Goal: Information Seeking & Learning: Learn about a topic

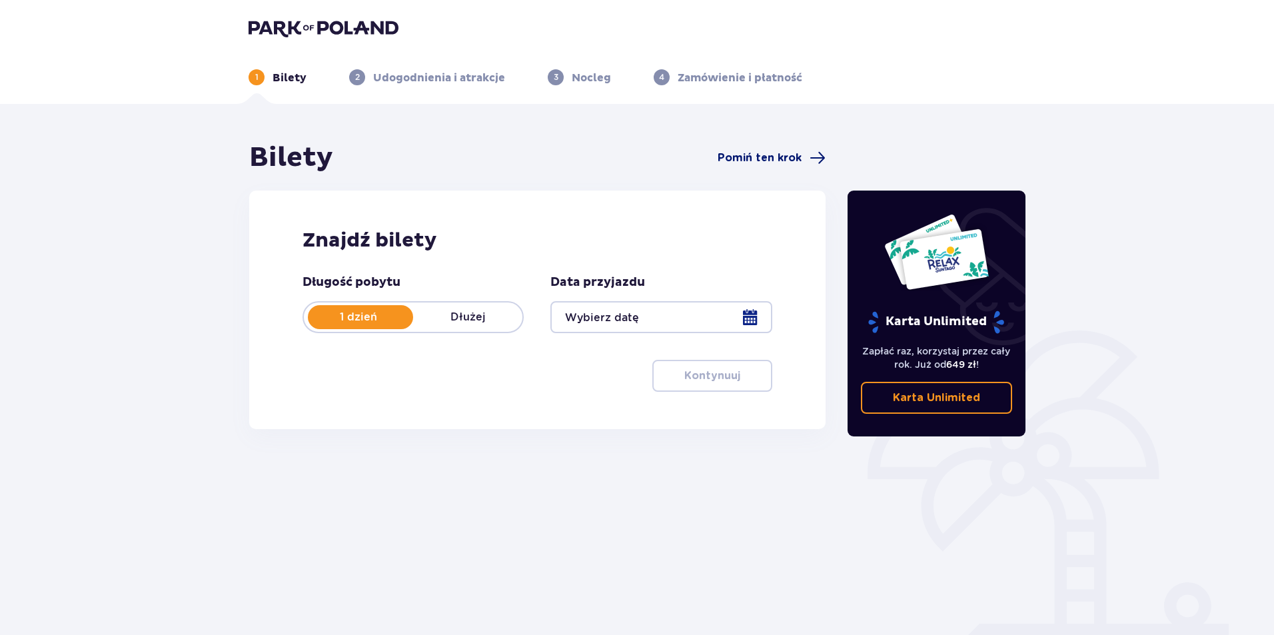
click at [813, 157] on span at bounding box center [817, 158] width 16 height 16
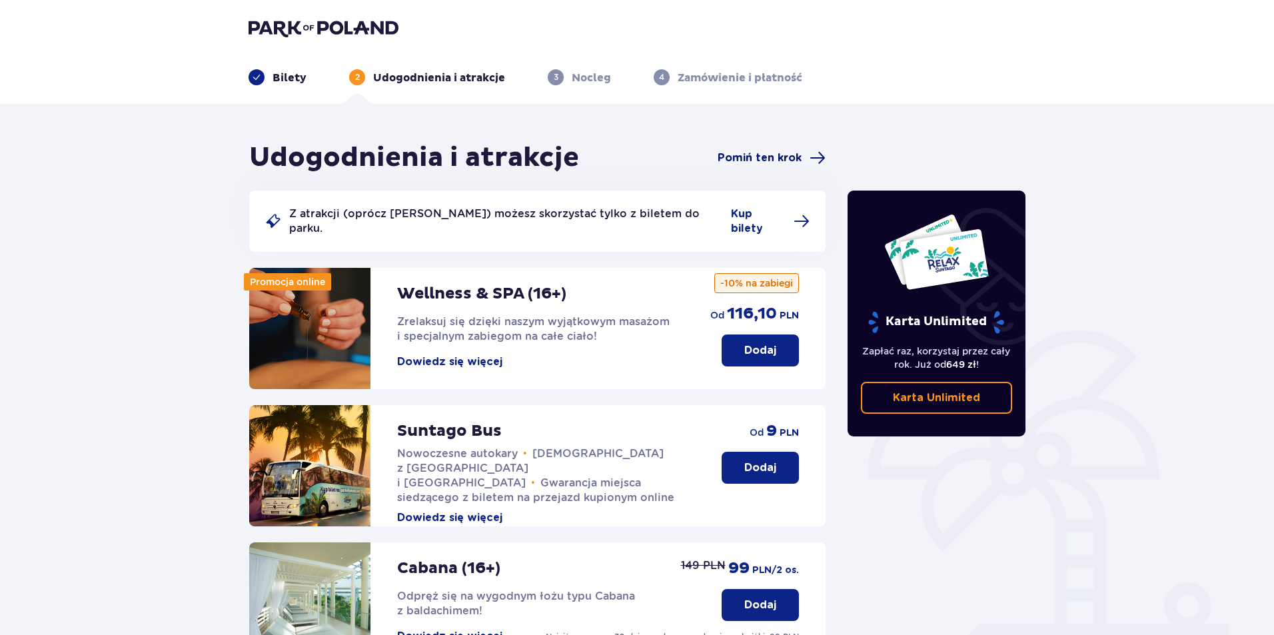
click at [800, 164] on span "Pomiń ten krok" at bounding box center [759, 158] width 84 height 15
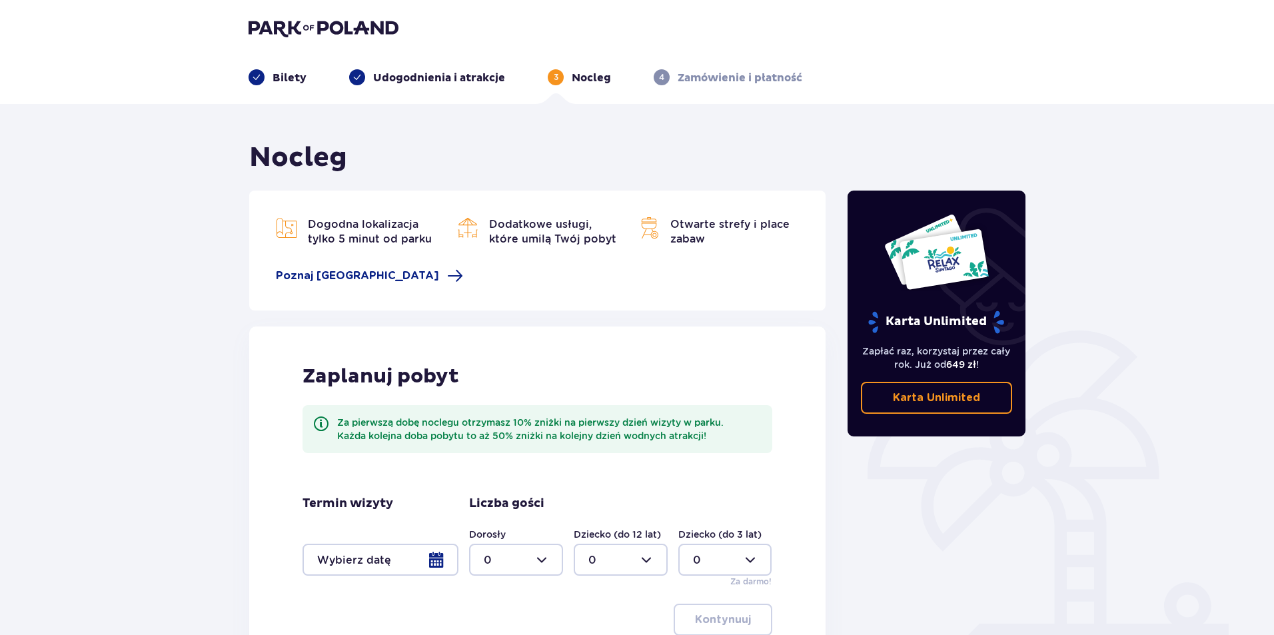
click at [712, 76] on p "Zamówienie i płatność" at bounding box center [739, 78] width 125 height 15
click at [294, 27] on img at bounding box center [323, 28] width 150 height 19
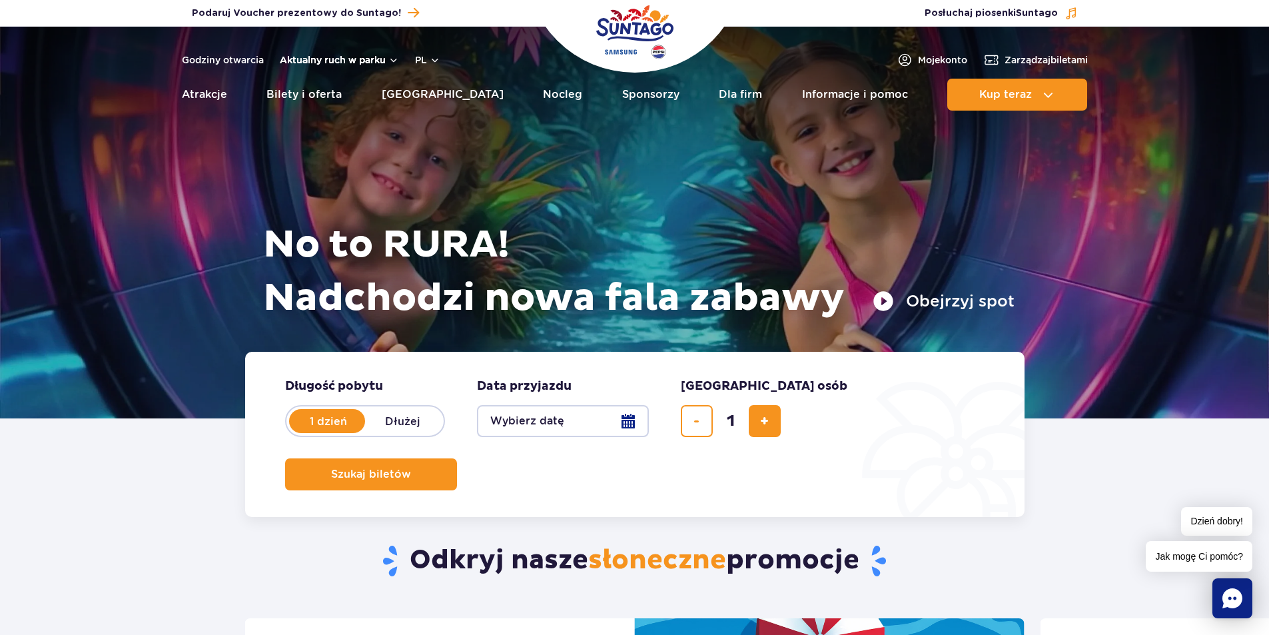
click at [314, 61] on button "Aktualny ruch w parku" at bounding box center [339, 60] width 119 height 11
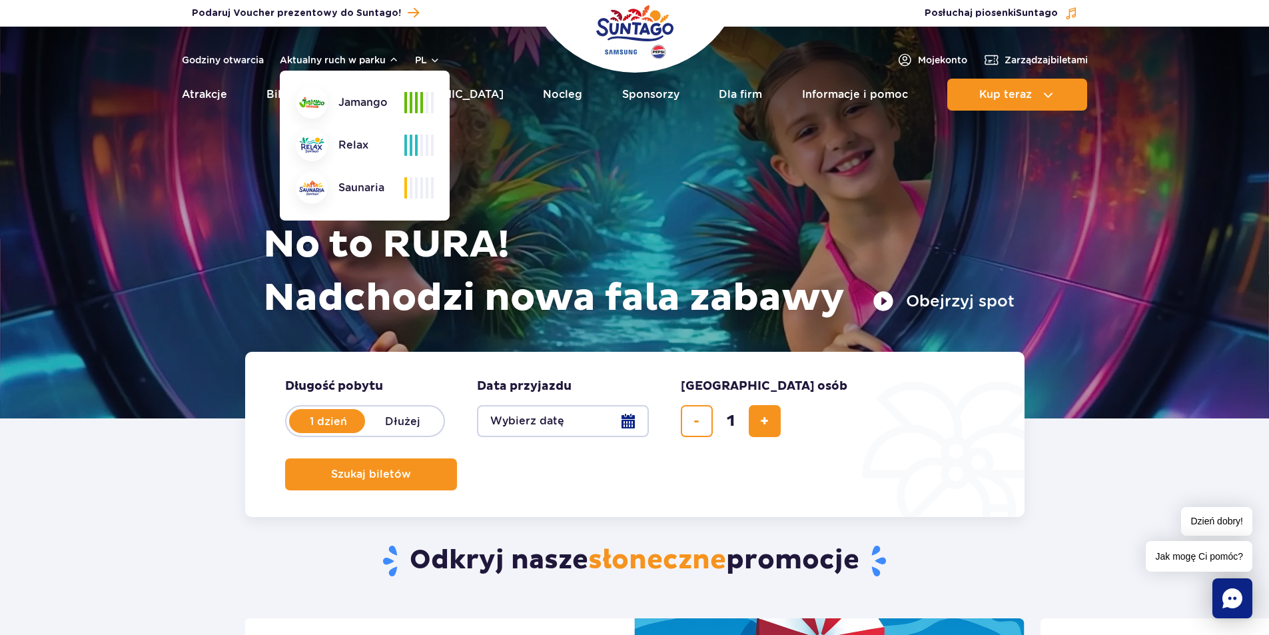
click at [266, 58] on div "Godziny otwarcia Aktualny ruch w parku Aktualny ruch w parku [GEOGRAPHIC_DATA] …" at bounding box center [311, 60] width 258 height 16
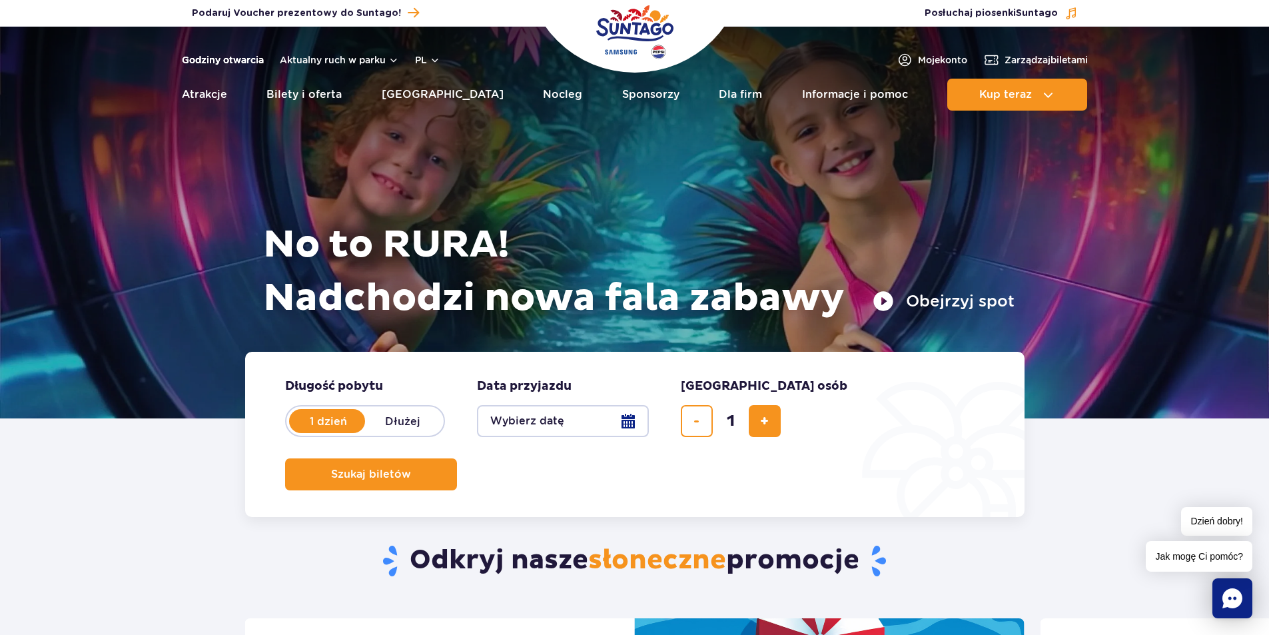
click at [262, 59] on link "Godziny otwarcia" at bounding box center [223, 59] width 82 height 13
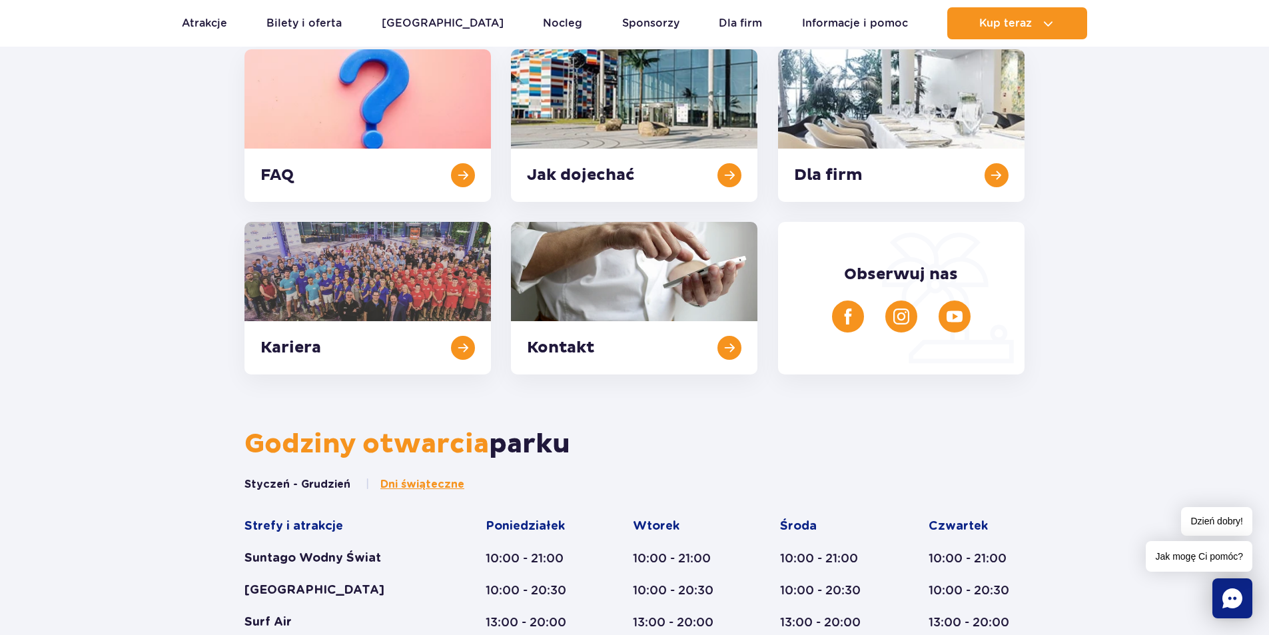
scroll to position [151, 0]
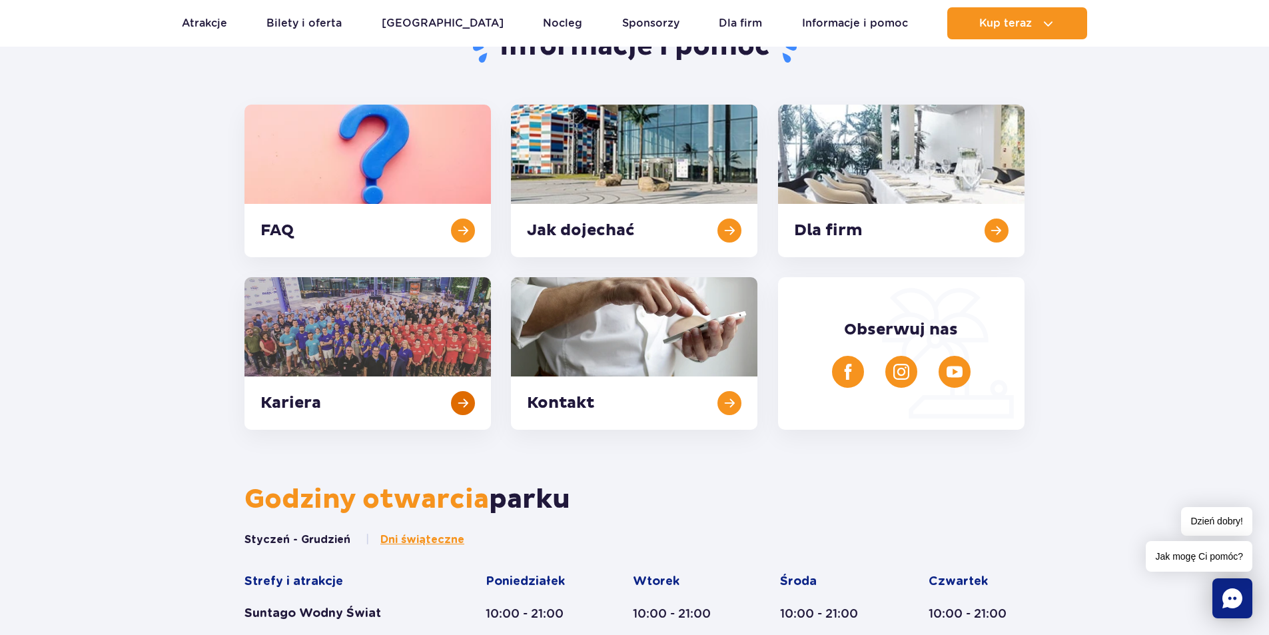
click at [459, 350] on link at bounding box center [367, 353] width 246 height 153
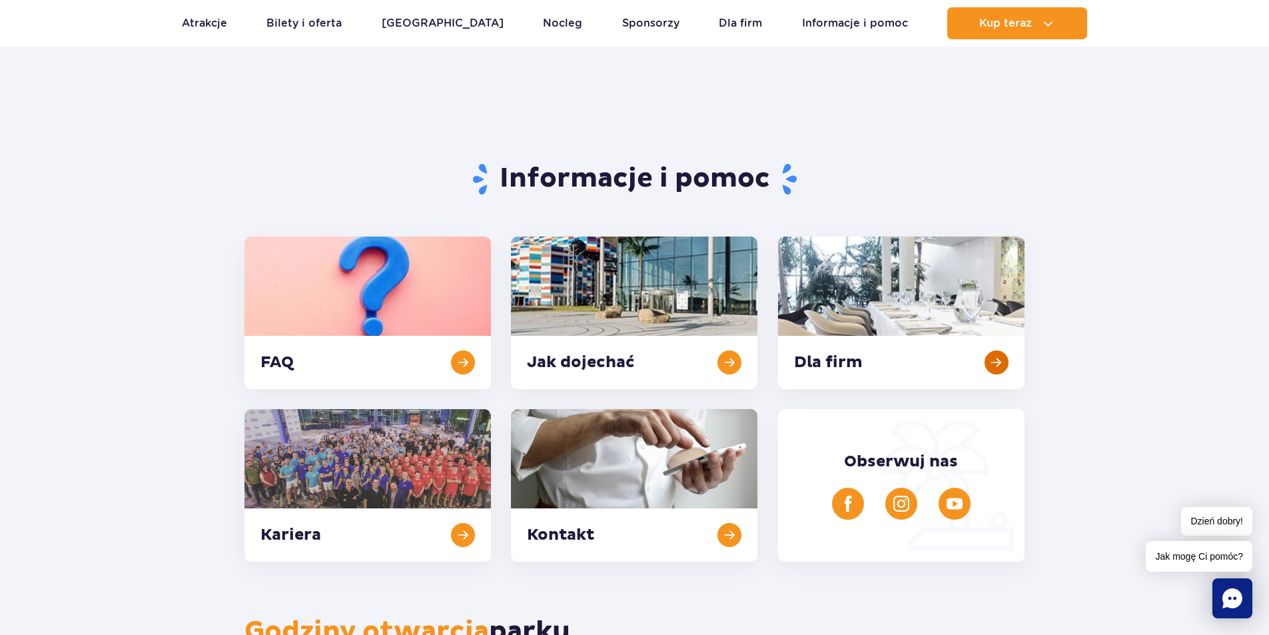
scroll to position [18, 0]
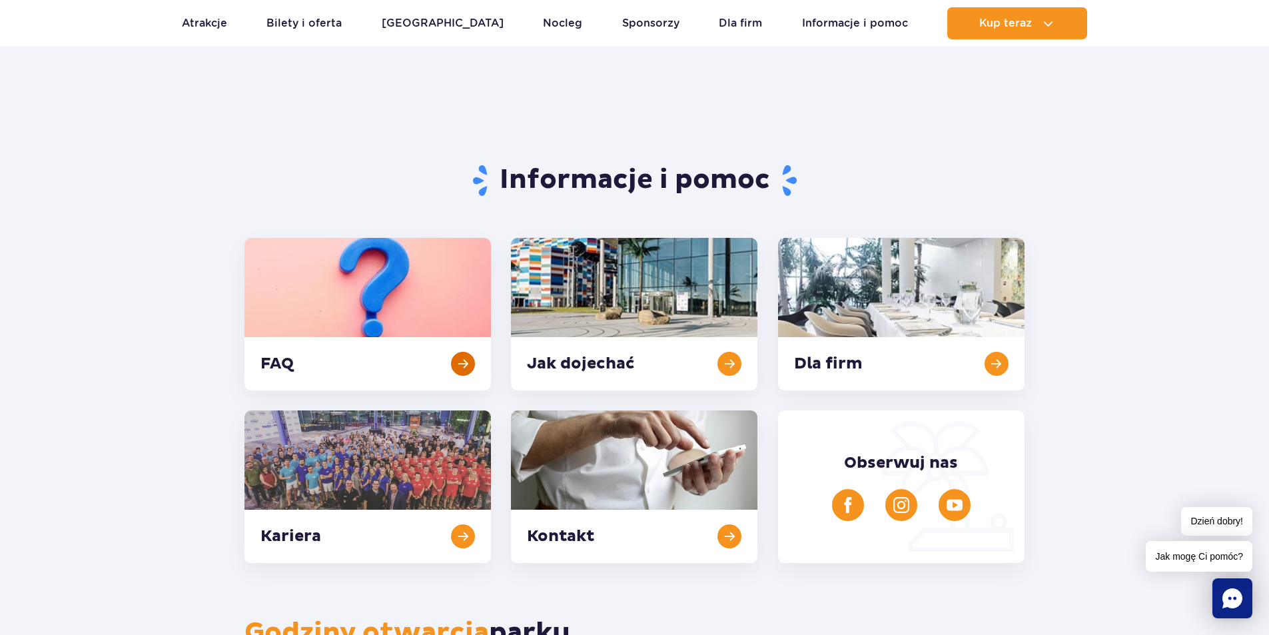
click at [416, 342] on link at bounding box center [367, 314] width 246 height 153
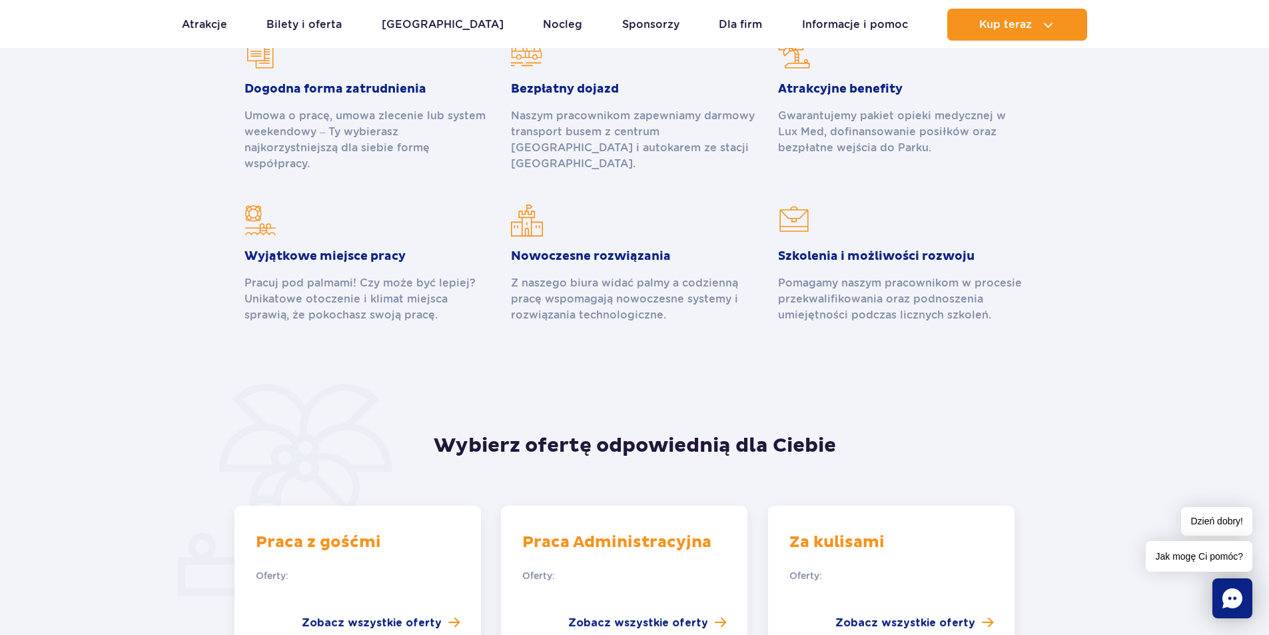
scroll to position [799, 0]
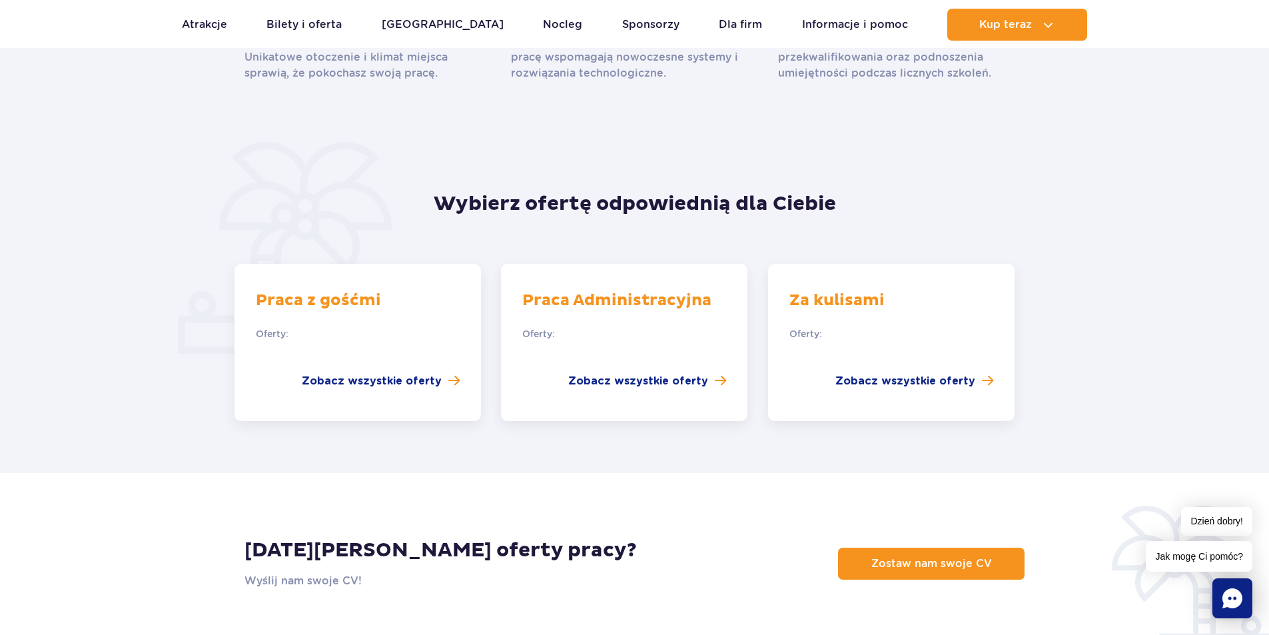
click at [998, 342] on div "Za kulisami Oferty: Zobacz wszystkie oferty" at bounding box center [891, 342] width 246 height 157
click at [973, 356] on div "Za kulisami Oferty: Zobacz wszystkie oferty" at bounding box center [891, 342] width 246 height 157
click at [968, 373] on span "Zobacz wszystkie oferty" at bounding box center [905, 381] width 140 height 16
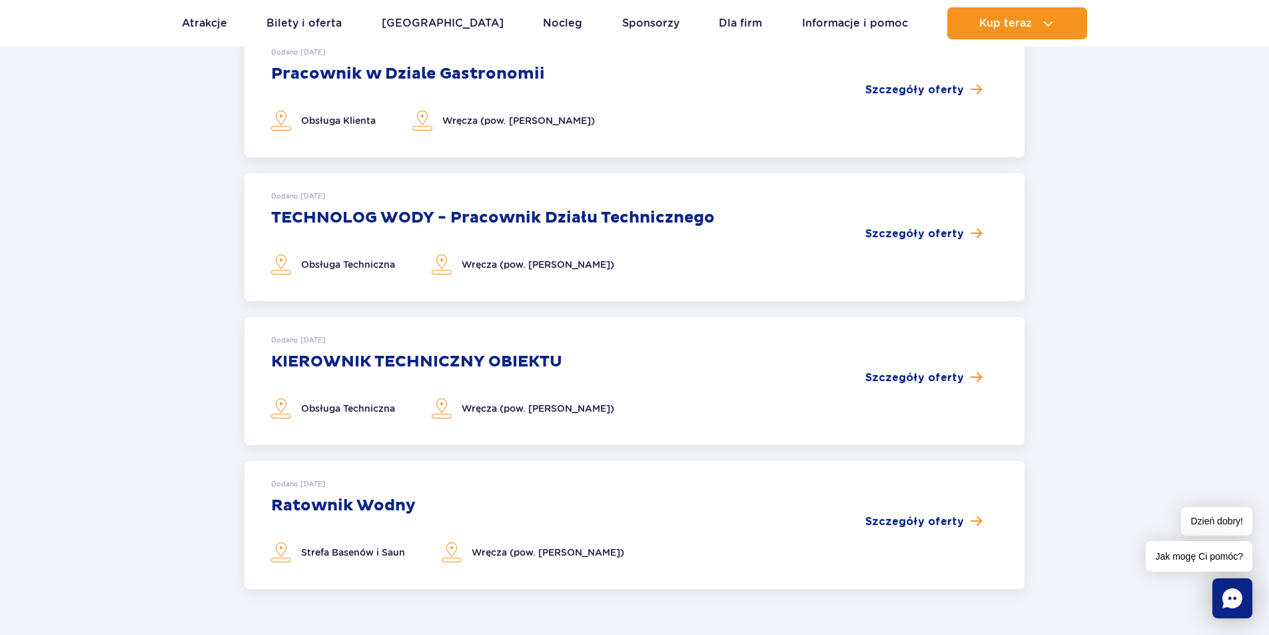
scroll to position [533, 0]
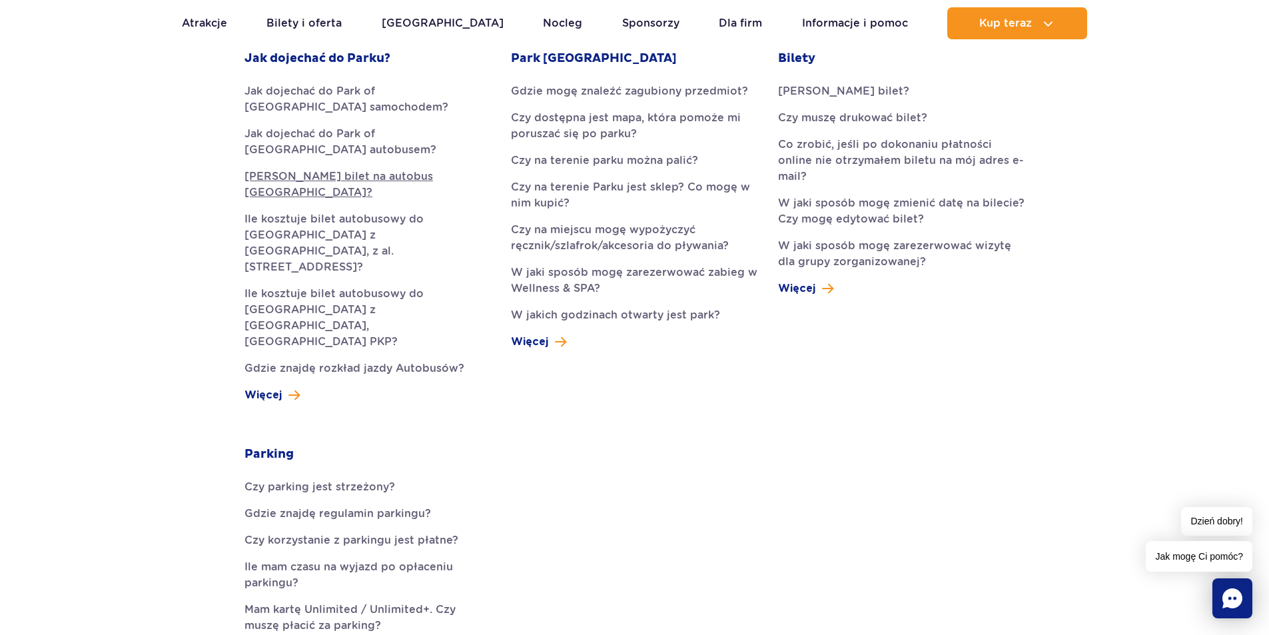
scroll to position [466, 0]
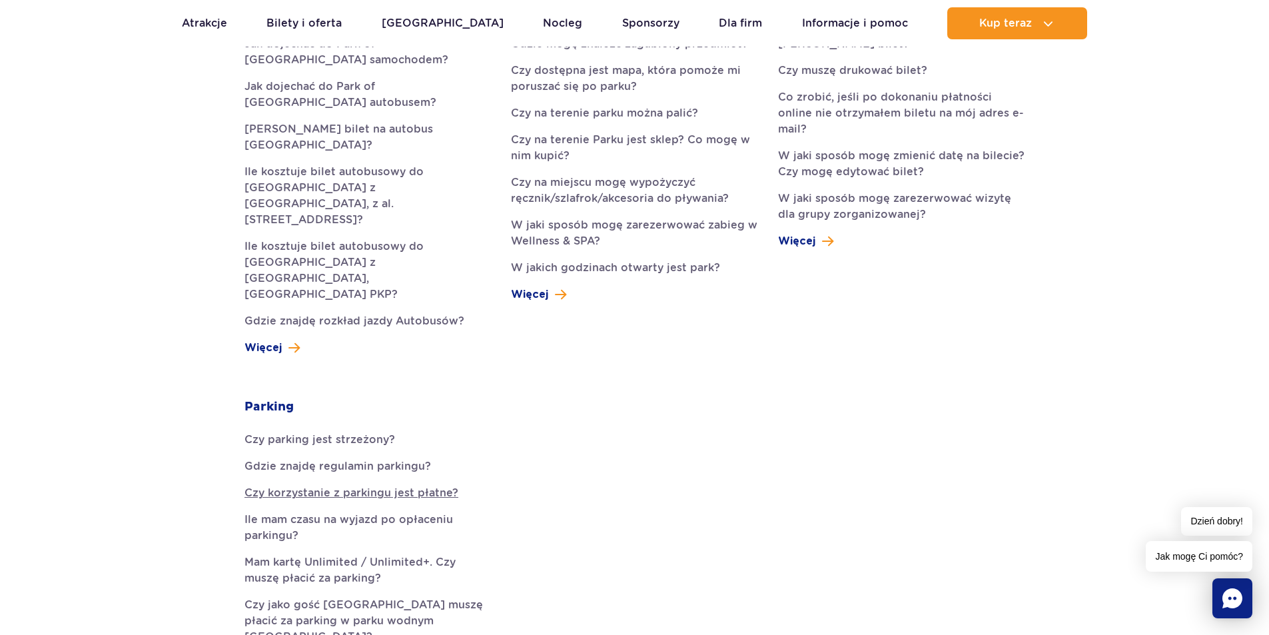
click at [432, 485] on link "Czy korzystanie z parkingu jest płatne?" at bounding box center [367, 493] width 246 height 16
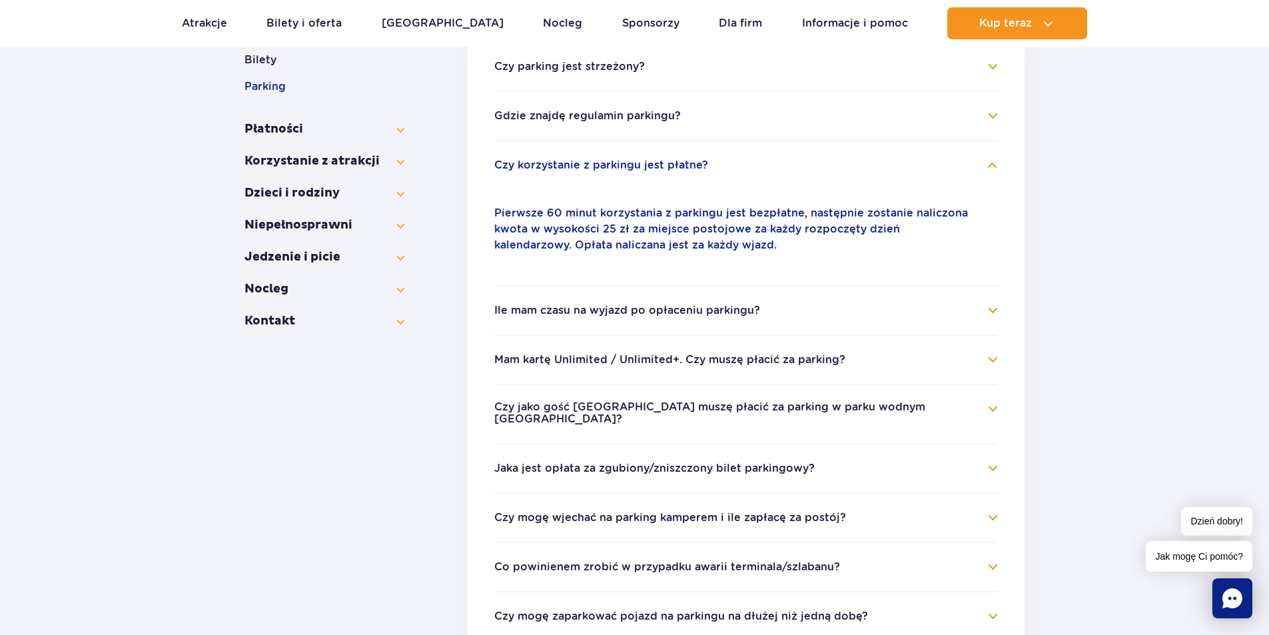
scroll to position [397, 0]
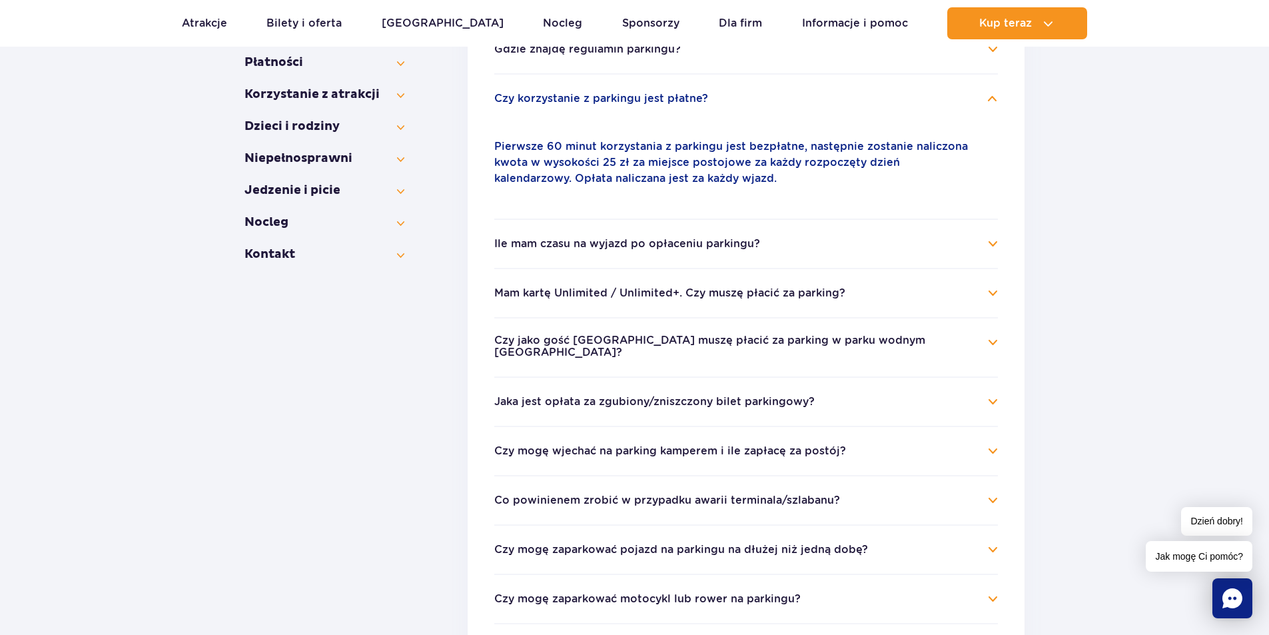
click at [900, 245] on h4 "Ile mam czasu na wyjazd po opłaceniu parkingu?" at bounding box center [746, 244] width 504 height 16
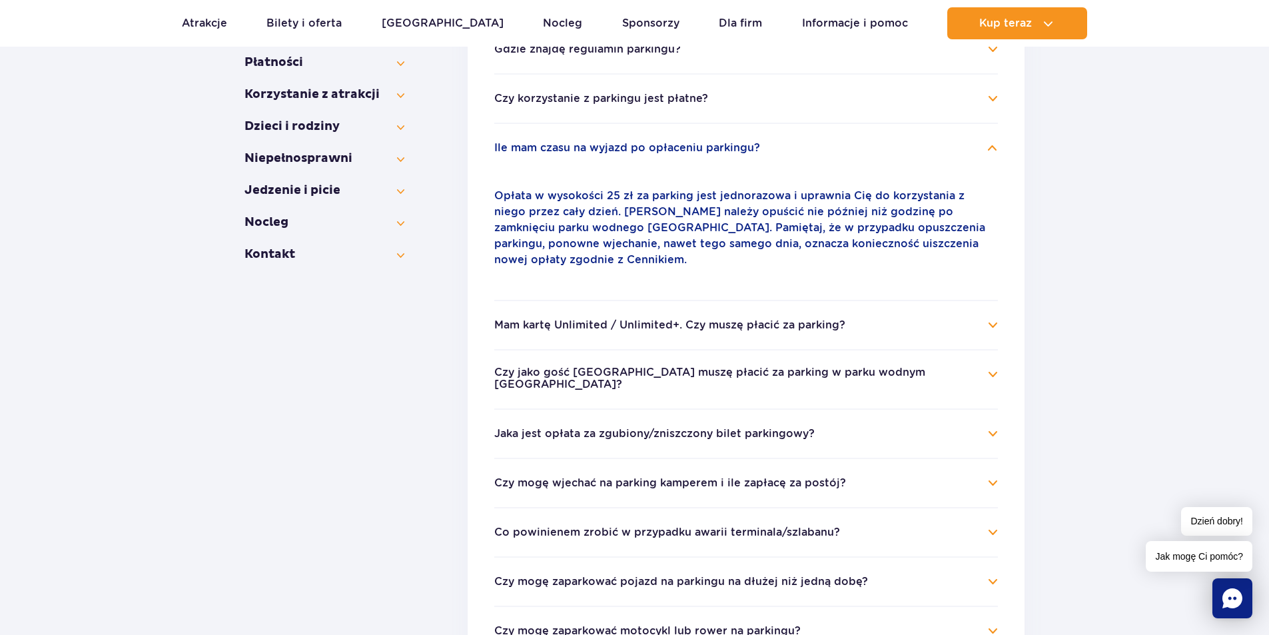
click at [891, 153] on h4 "Ile mam czasu na wyjazd po opłaceniu parkingu?" at bounding box center [746, 148] width 504 height 16
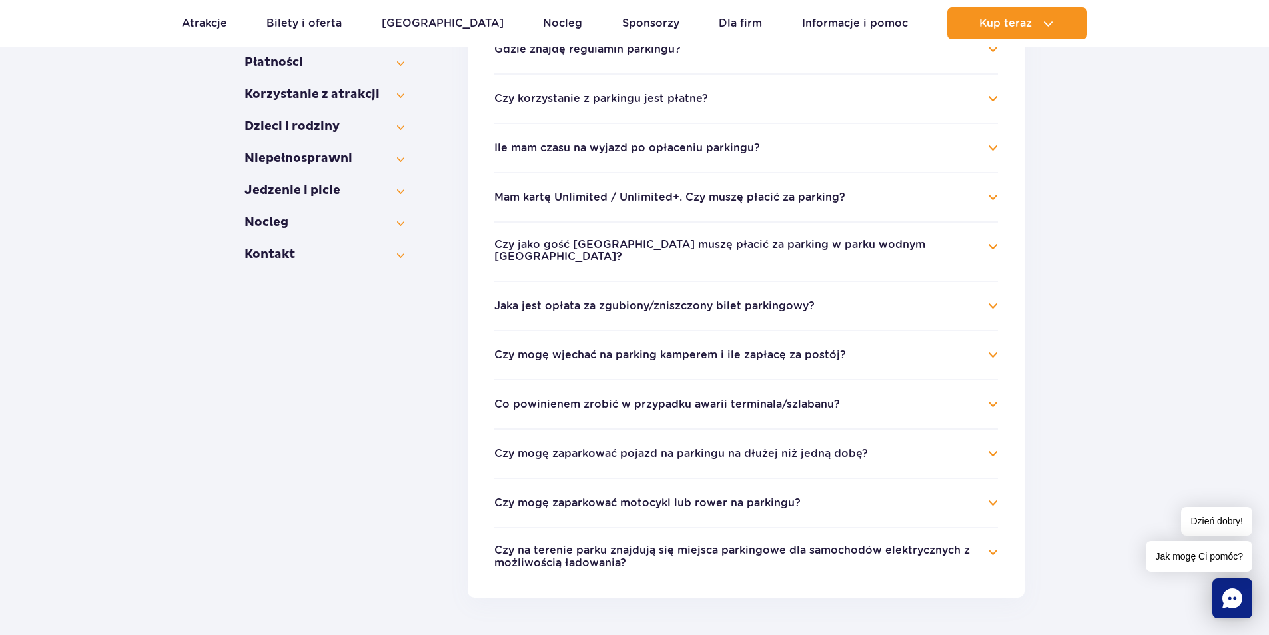
click at [903, 254] on h4 "Czy jako gość Suntago Village muszę płacić za parking w parku wodnym Suntago?" at bounding box center [746, 251] width 504 height 26
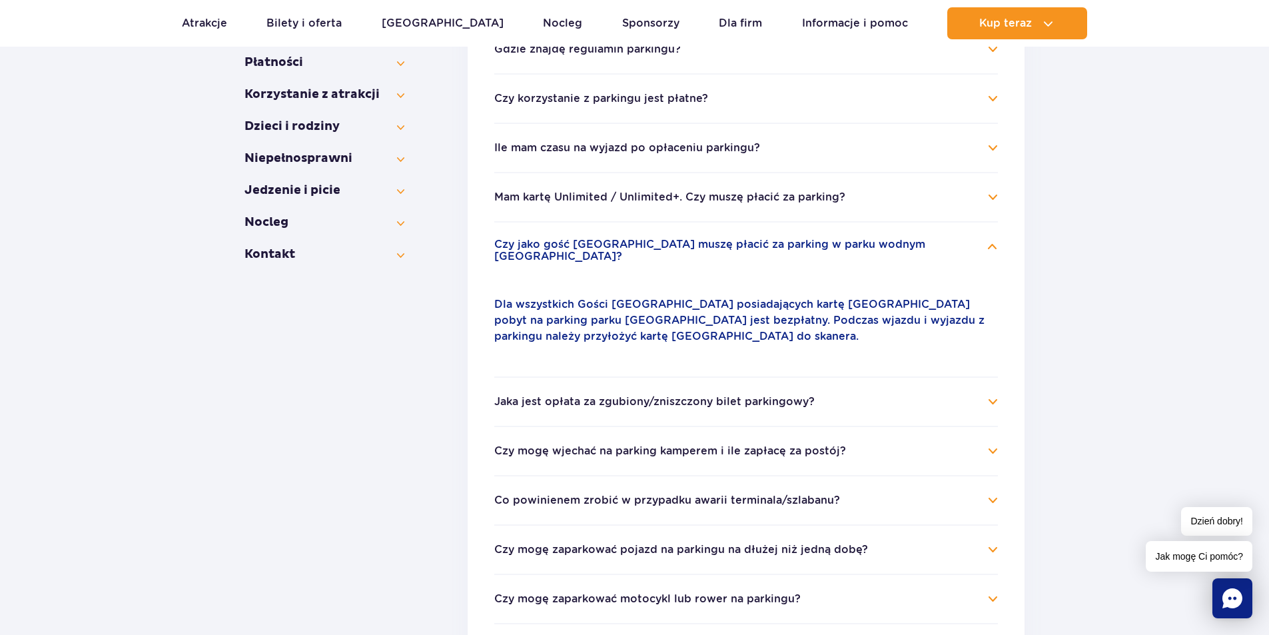
click at [903, 248] on button "Czy jako gość Suntago Village muszę płacić za parking w parku wodnym Suntago?" at bounding box center [736, 250] width 484 height 25
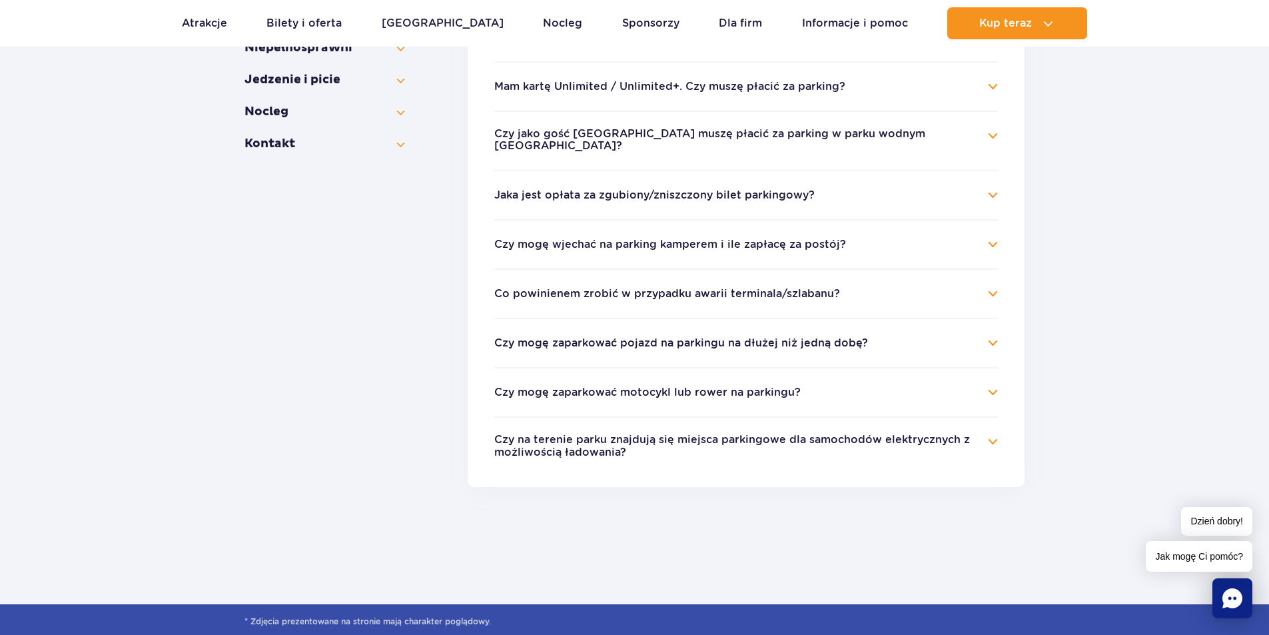
scroll to position [264, 0]
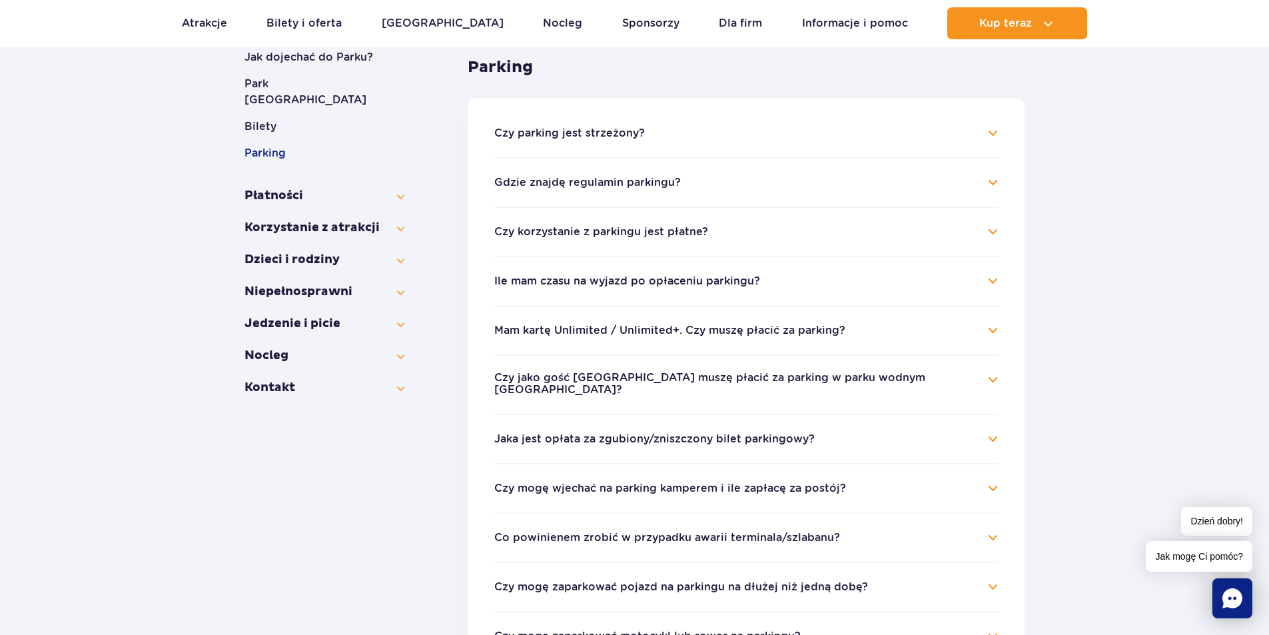
click at [855, 145] on li "Czy parking jest strzeżony? Parking jest niestrzeżony. Szlabany wjazdowe służą …" at bounding box center [746, 141] width 504 height 32
click at [845, 197] on li "Gdzie znajdę regulamin parkingu? Regulamin parkingu jest dostępny na naszej str…" at bounding box center [746, 181] width 504 height 49
click at [847, 185] on h4 "Gdzie znajdę regulamin parkingu?" at bounding box center [746, 183] width 504 height 16
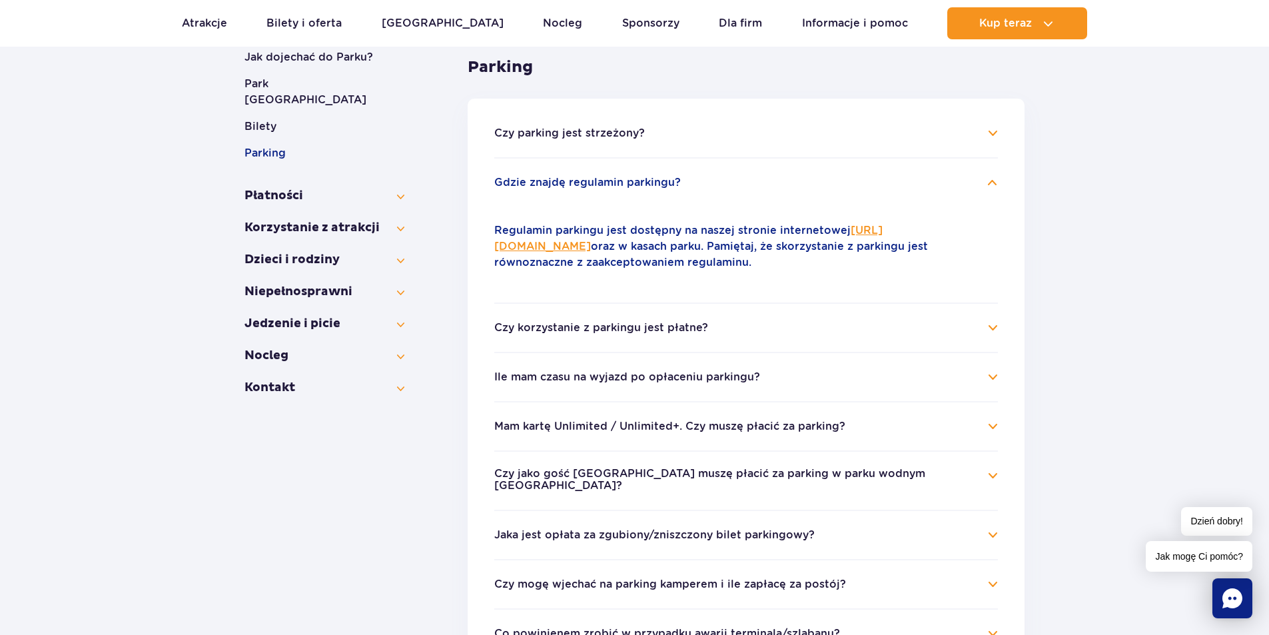
click at [847, 185] on h4 "Gdzie znajdę regulamin parkingu?" at bounding box center [746, 183] width 504 height 16
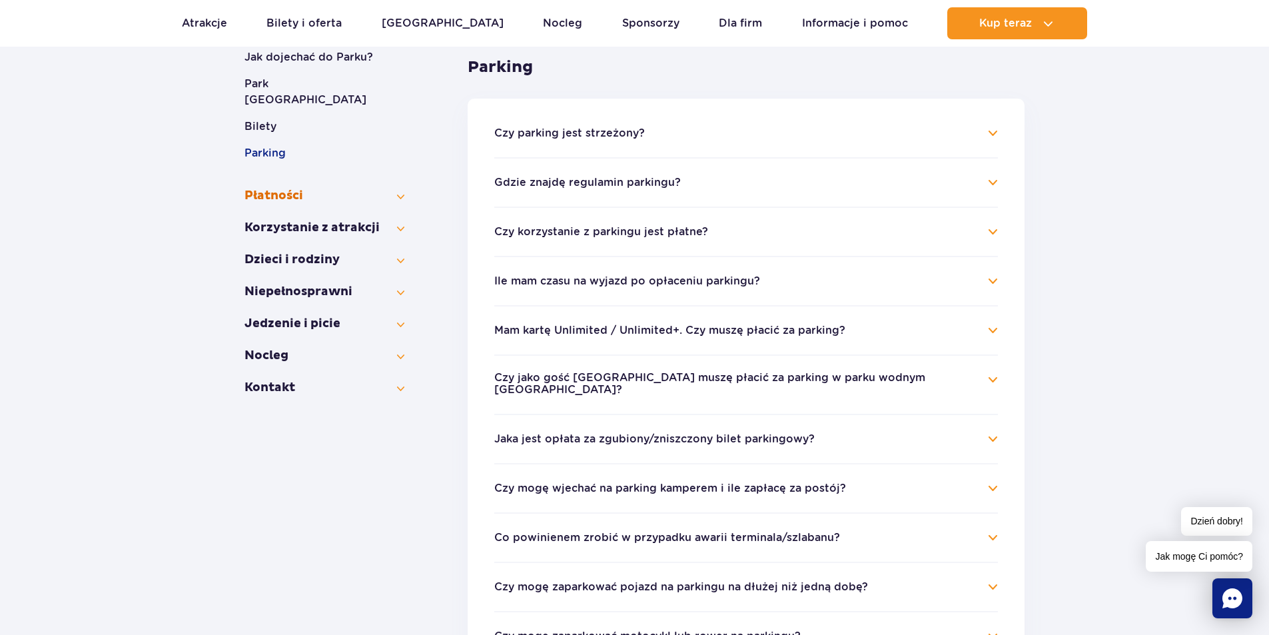
click at [391, 188] on button "Płatności" at bounding box center [324, 196] width 160 height 16
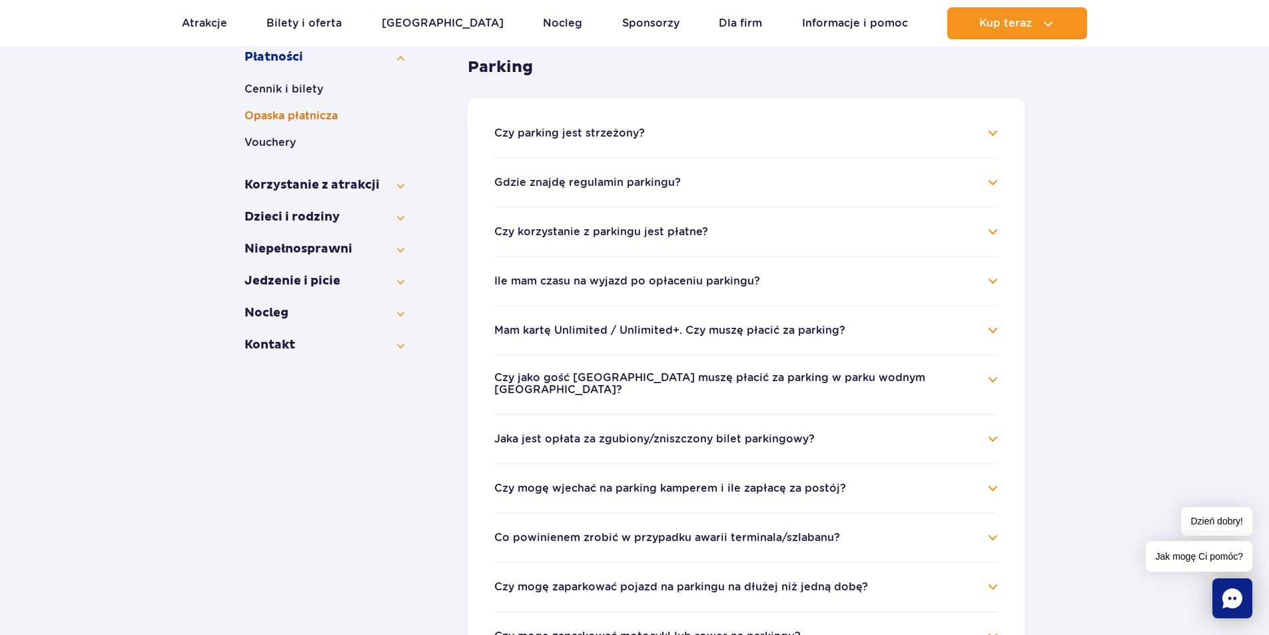
click at [340, 115] on button "Opaska płatnicza" at bounding box center [324, 116] width 160 height 16
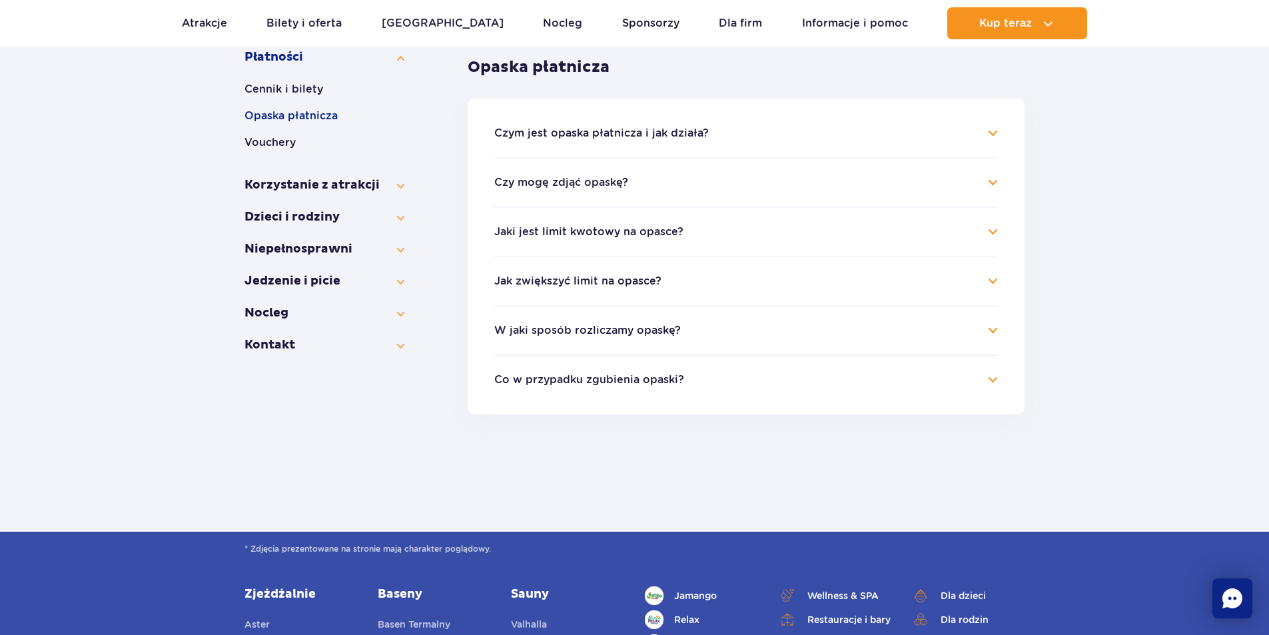
click at [853, 144] on li "Czym jest opaska płatnicza i jak działa? Opaska jest uniwersalnym kluczem zbliż…" at bounding box center [746, 141] width 504 height 32
click at [911, 134] on h4 "Czym jest opaska płatnicza i jak działa?" at bounding box center [746, 133] width 504 height 16
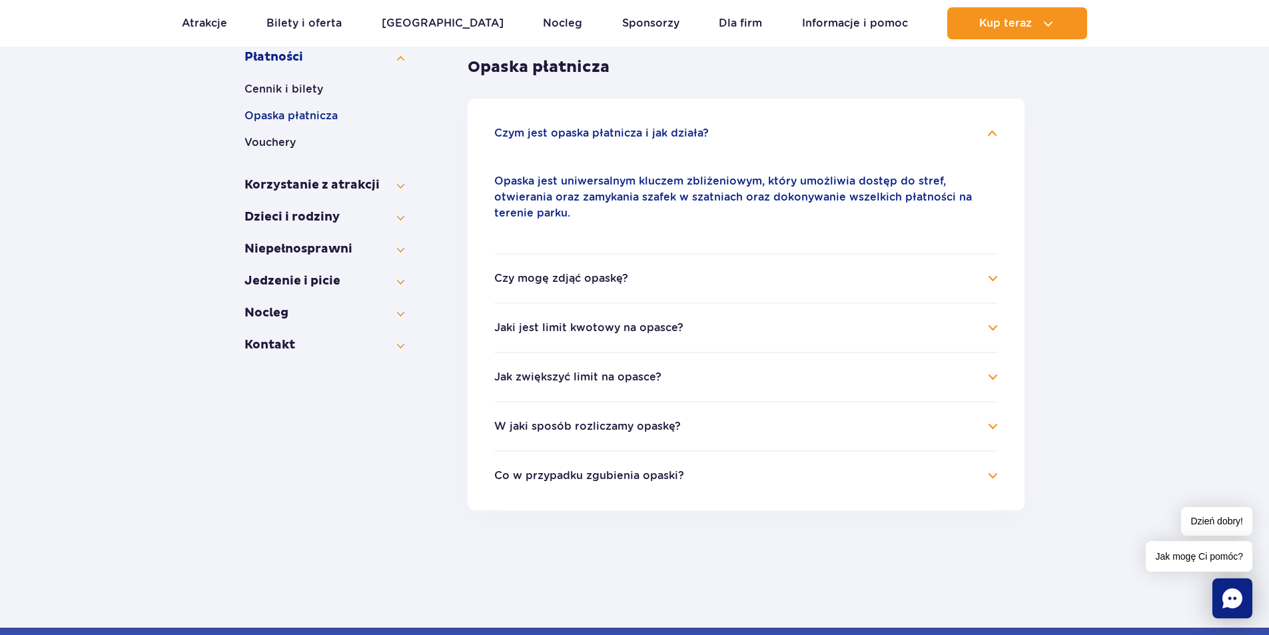
click at [953, 270] on h4 "Czy mogę zdjąć opaskę?" at bounding box center [746, 278] width 504 height 16
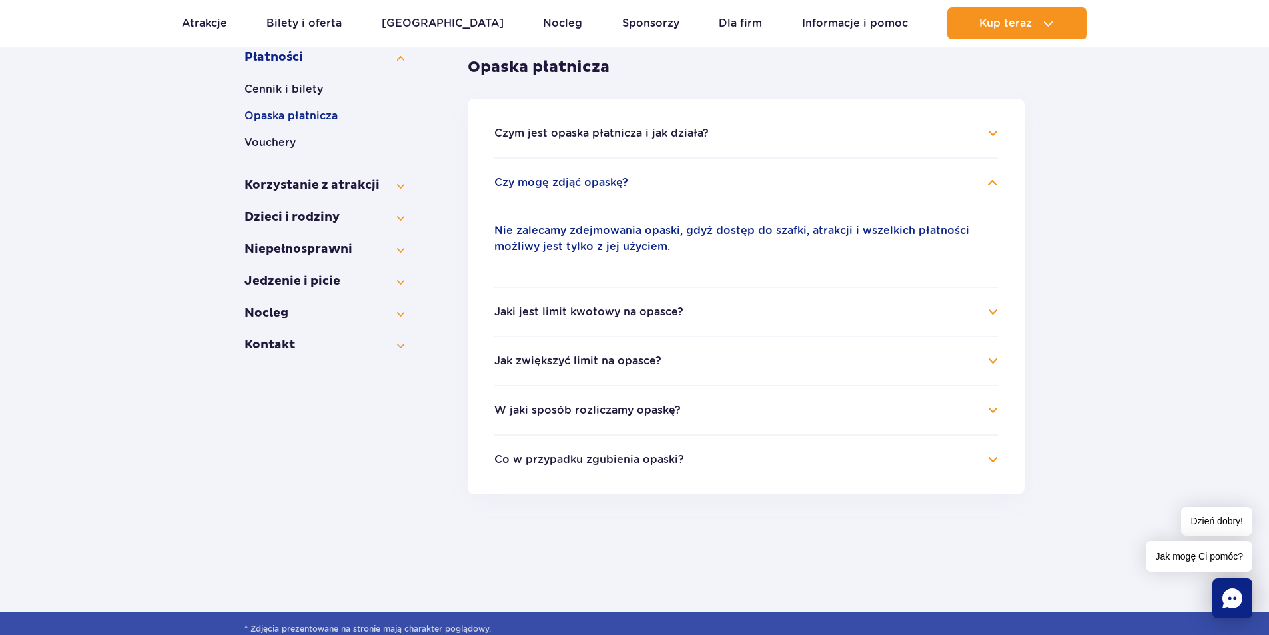
click at [957, 308] on h4 "Jaki jest limit kwotowy na opasce?" at bounding box center [746, 312] width 504 height 16
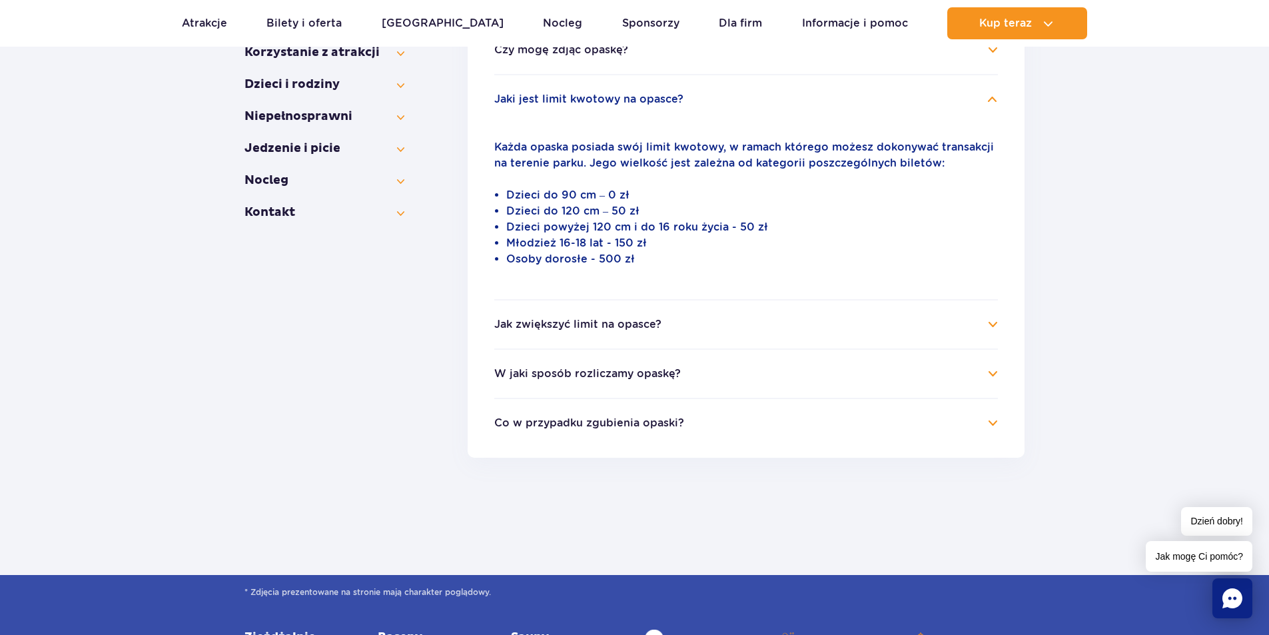
scroll to position [397, 0]
click at [873, 324] on h4 "Jak zwiększyć limit na opasce?" at bounding box center [746, 324] width 504 height 16
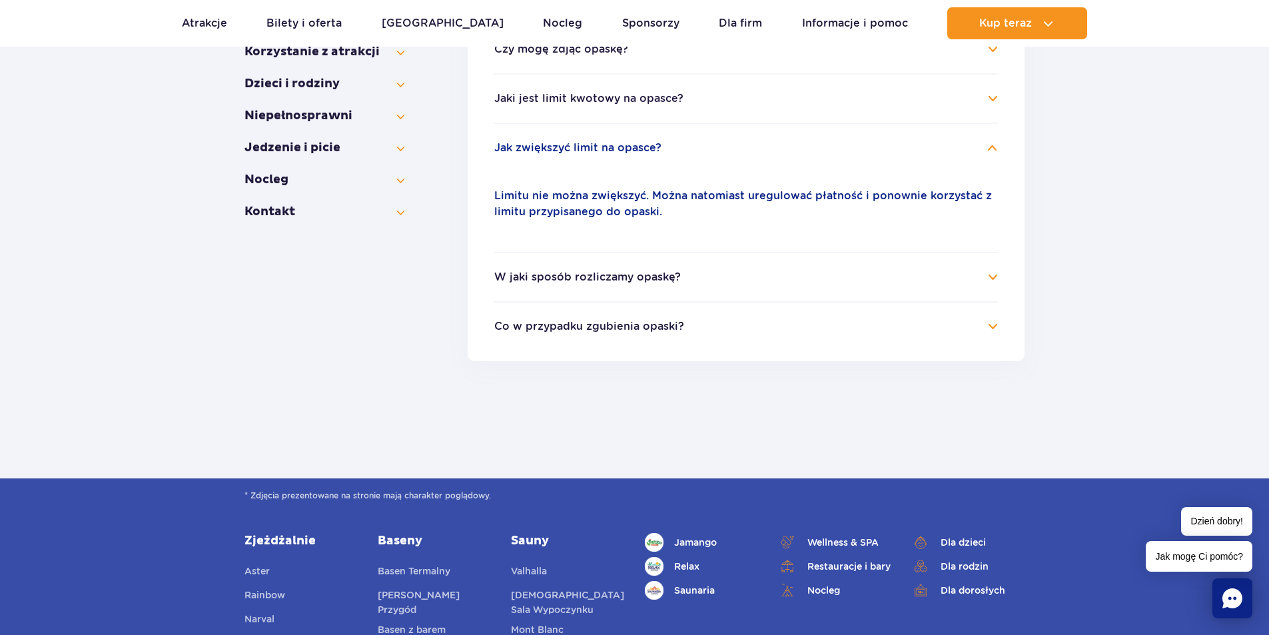
click at [856, 269] on h4 "W jaki sposób rozliczamy opaskę?" at bounding box center [746, 277] width 504 height 16
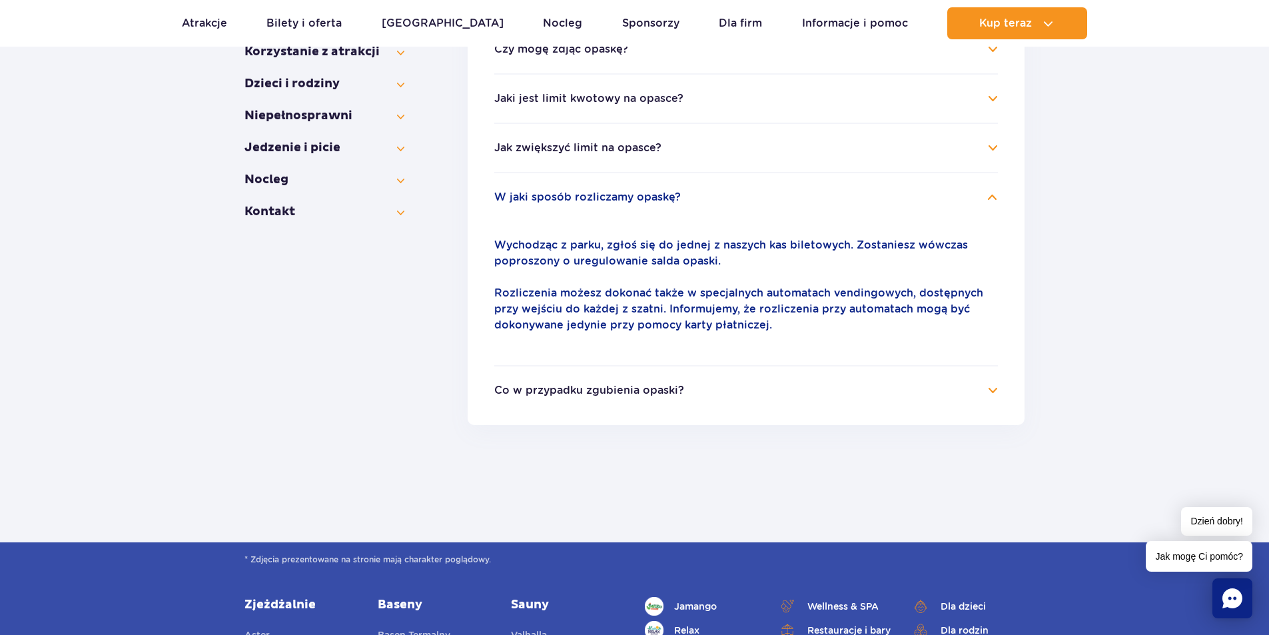
click at [892, 397] on h4 "Co w przypadku zgubienia opaski?" at bounding box center [746, 390] width 504 height 16
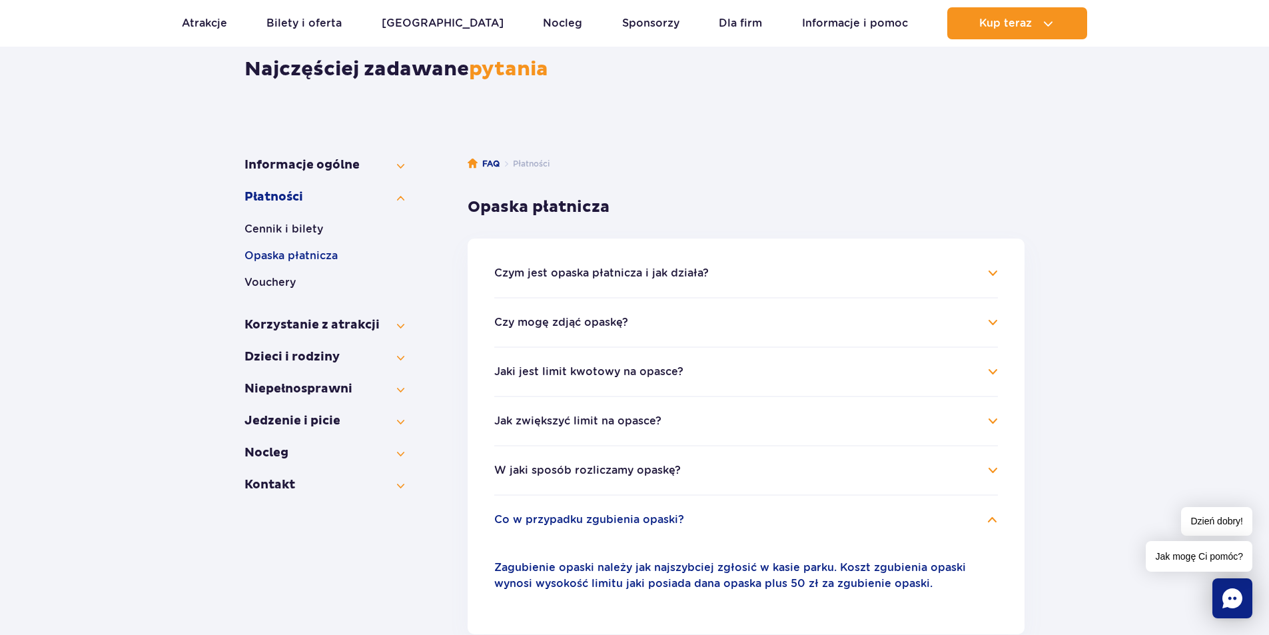
scroll to position [64, 0]
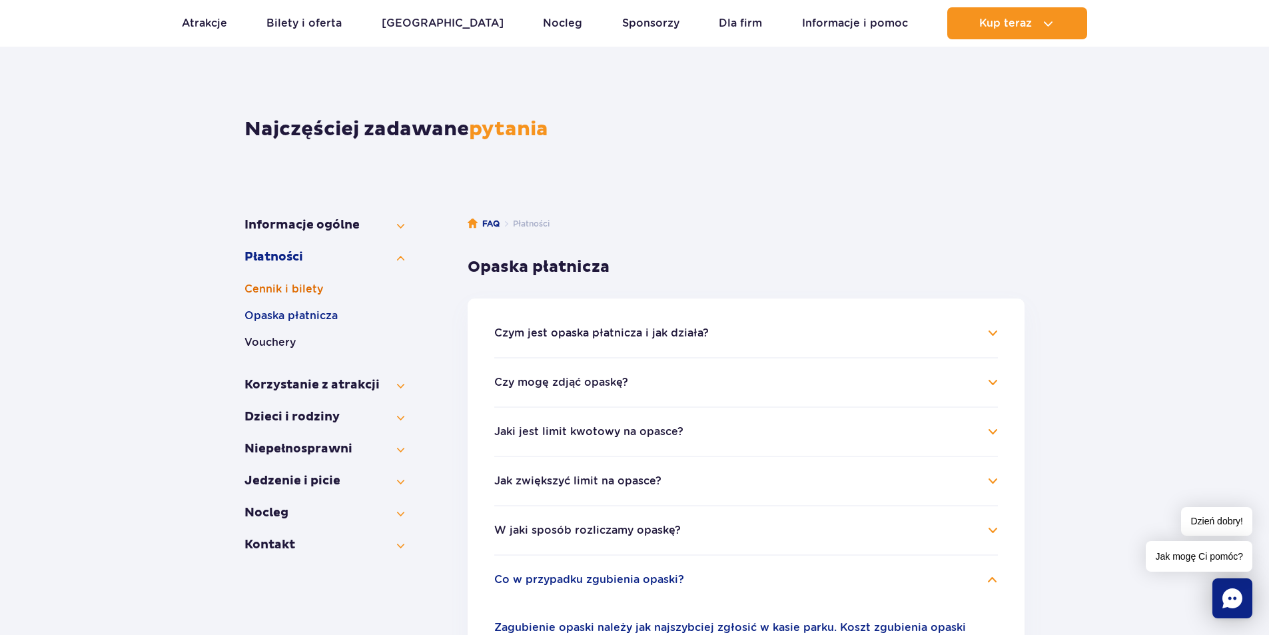
click at [296, 288] on button "Cennik i bilety" at bounding box center [324, 289] width 160 height 16
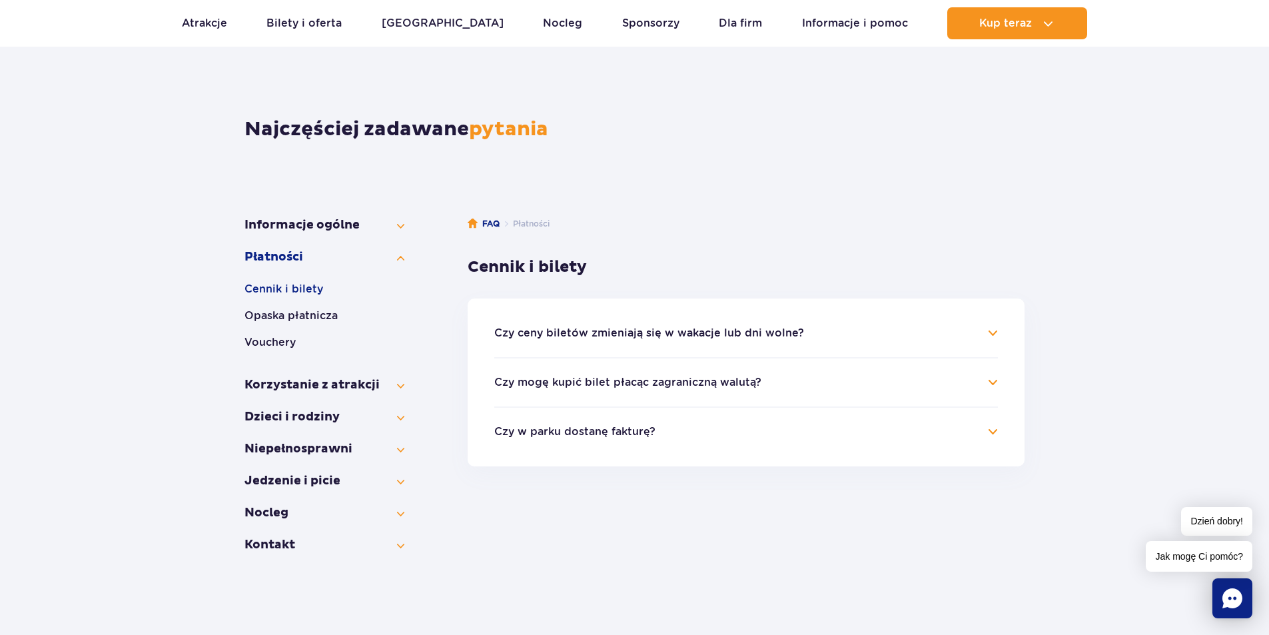
click at [805, 384] on h4 "Czy mogę kupić bilet płacąc zagraniczną walutą?" at bounding box center [746, 382] width 504 height 16
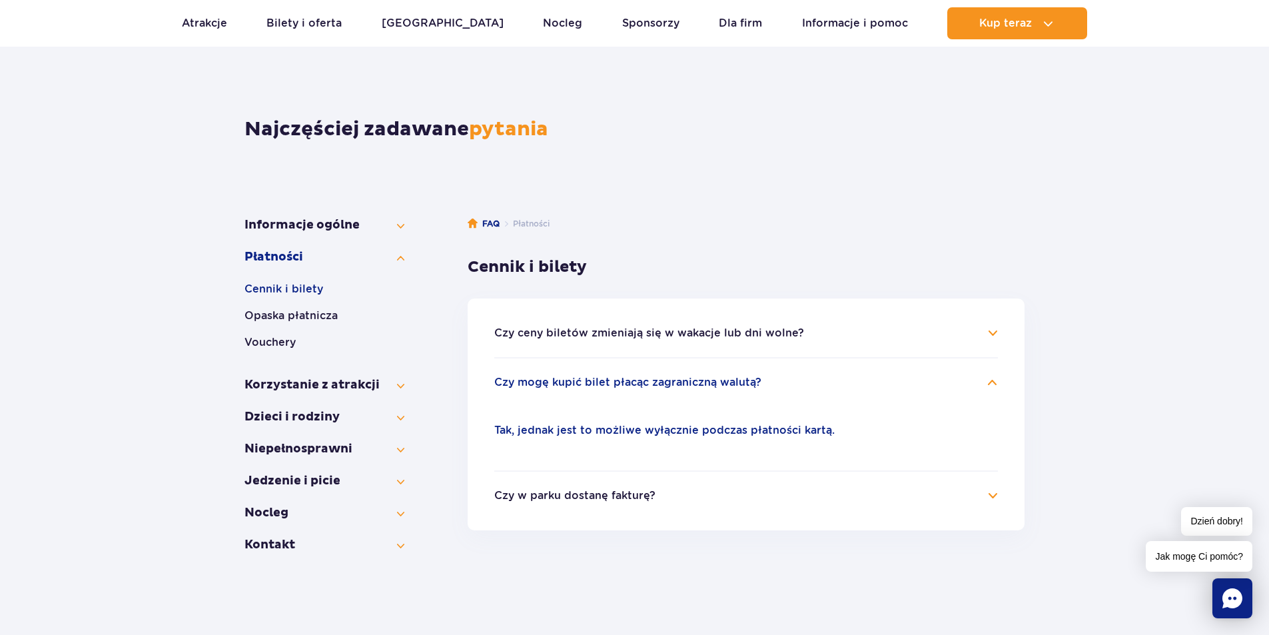
click at [807, 377] on h4 "Czy mogę kupić bilet płacąc zagraniczną walutą?" at bounding box center [746, 382] width 504 height 16
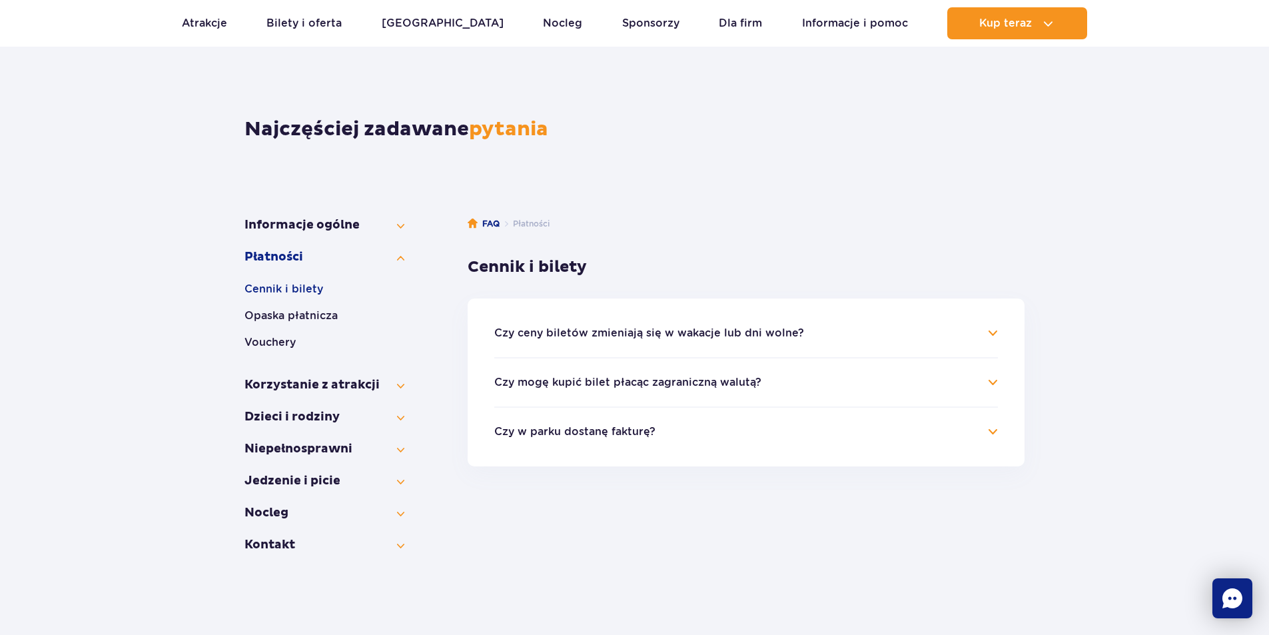
click at [773, 442] on ul "Czy ceny biletów zmieniają się w wakacje lub dni wolne? W wakacje, ferie, święt…" at bounding box center [746, 382] width 557 height 168
click at [858, 316] on ul "Czy ceny biletów zmieniają się w wakacje lub dni wolne? W wakacje, ferie, święt…" at bounding box center [746, 382] width 557 height 168
click at [875, 330] on h4 "Czy ceny biletów zmieniają się w wakacje lub dni wolne?" at bounding box center [746, 333] width 504 height 16
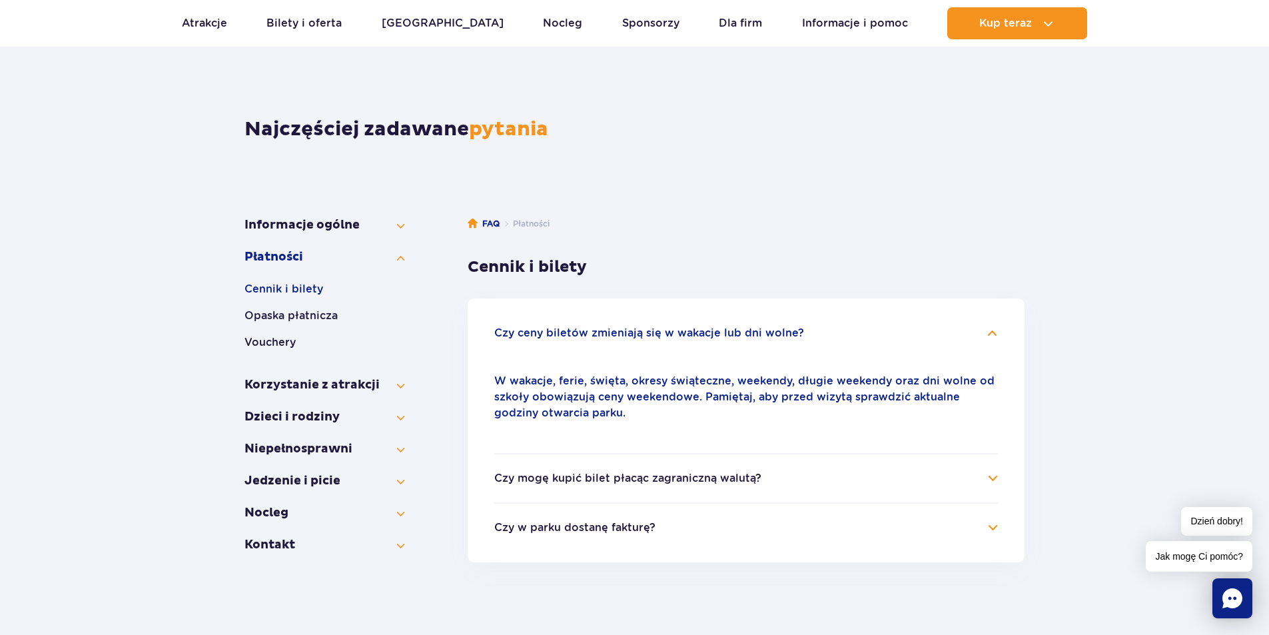
click at [343, 470] on button "Niepełno­sprawni" at bounding box center [324, 465] width 160 height 16
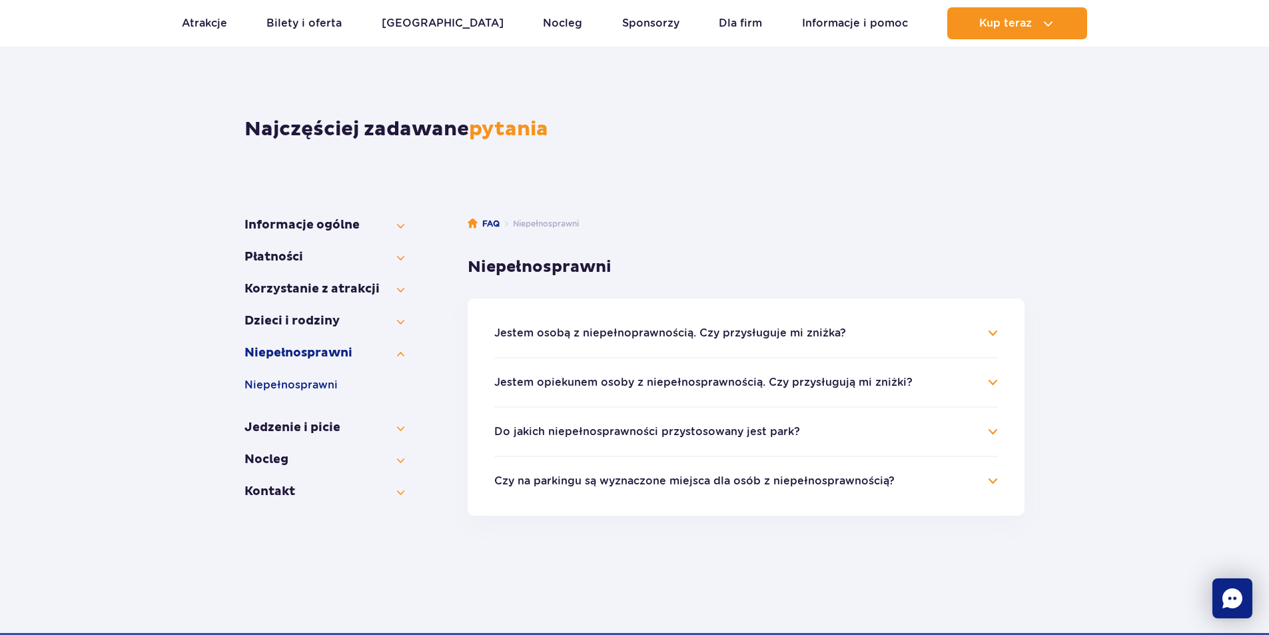
click at [319, 415] on ul "Niepełno­sprawni Niepełno­sprawni" at bounding box center [324, 382] width 160 height 75
click at [320, 421] on button "Jedzenie i picie" at bounding box center [324, 428] width 160 height 16
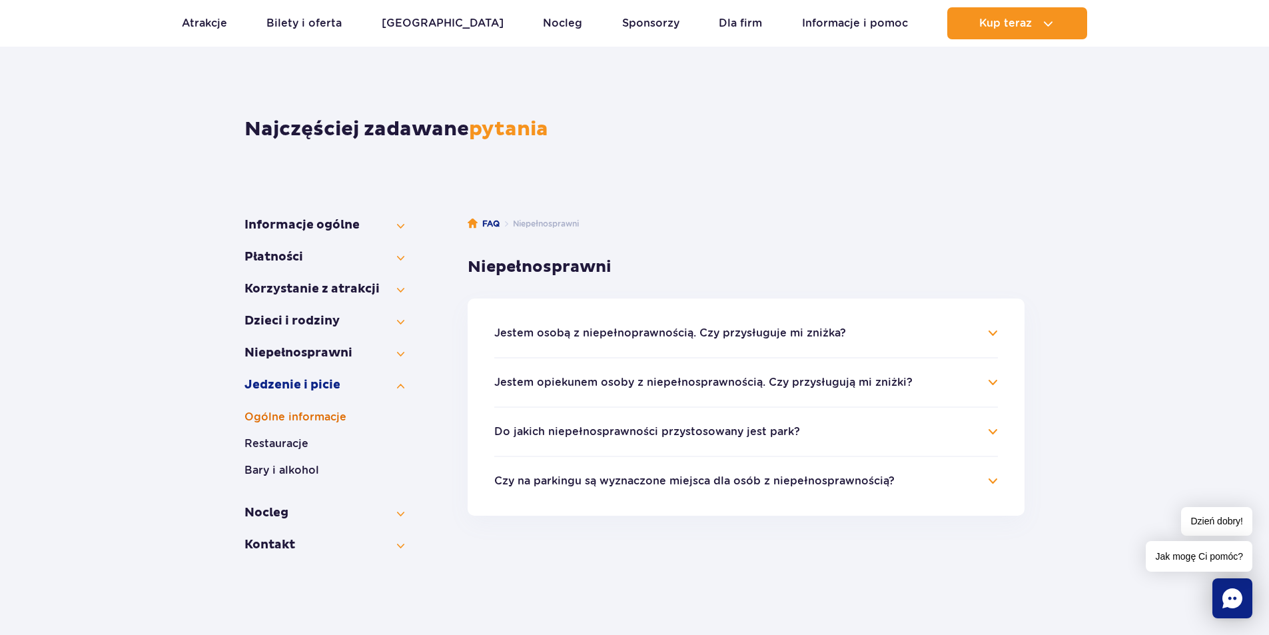
drag, startPoint x: 352, startPoint y: 419, endPoint x: 341, endPoint y: 420, distance: 10.7
click at [351, 419] on button "Ogólne informacje" at bounding box center [324, 417] width 160 height 16
click at [315, 444] on button "Restauracje" at bounding box center [324, 444] width 160 height 16
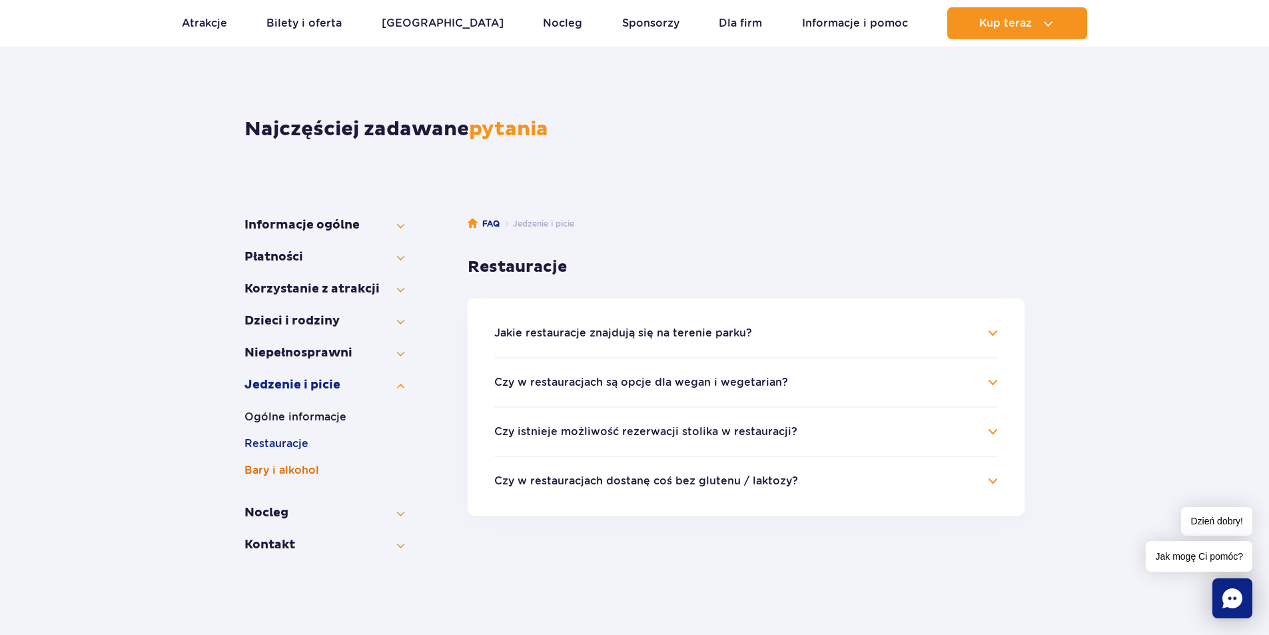
click at [291, 472] on button "Bary i alkohol" at bounding box center [324, 470] width 160 height 16
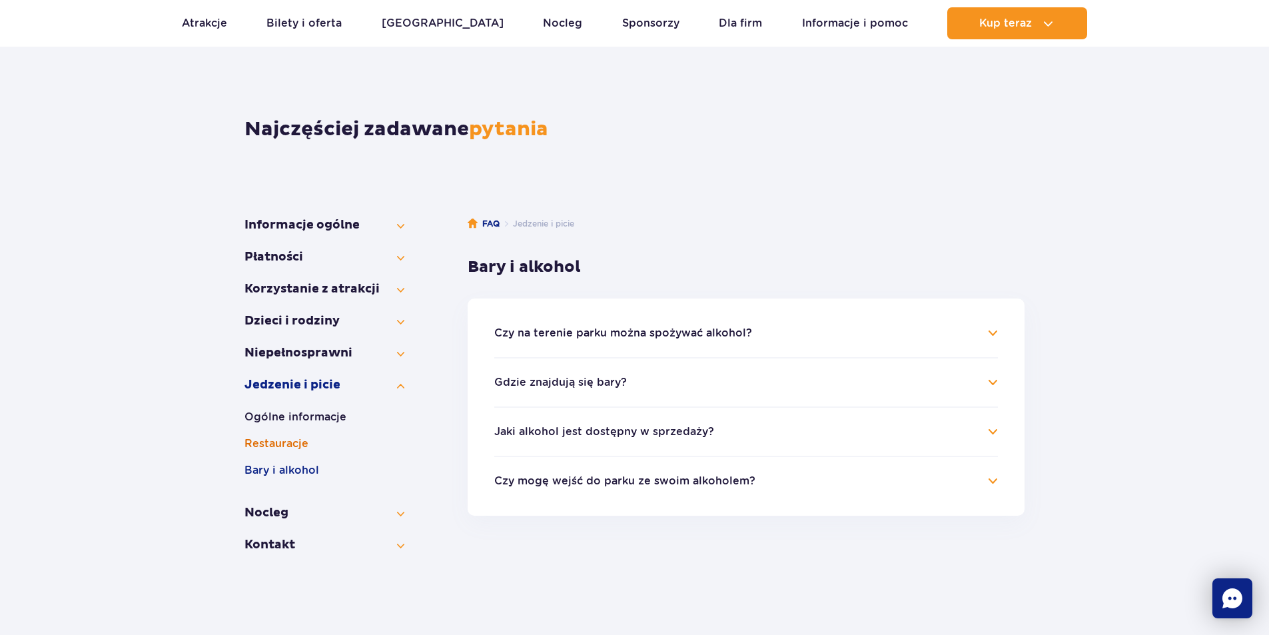
click at [286, 441] on button "Restauracje" at bounding box center [324, 444] width 160 height 16
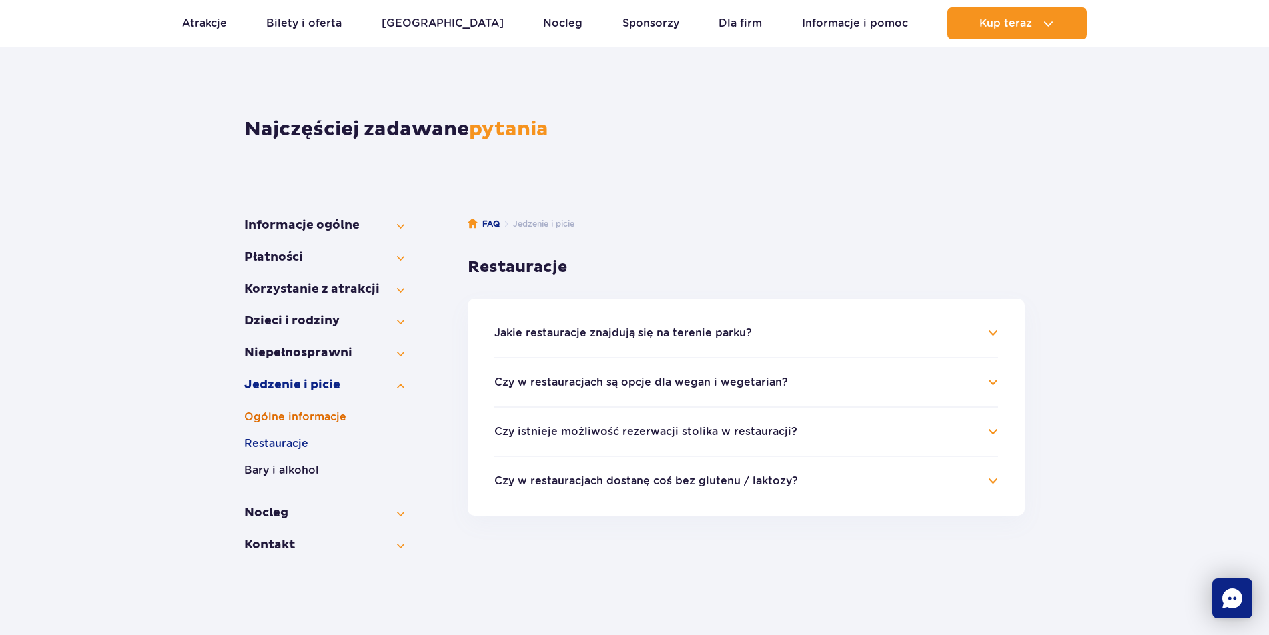
click at [294, 418] on button "Ogólne informacje" at bounding box center [324, 417] width 160 height 16
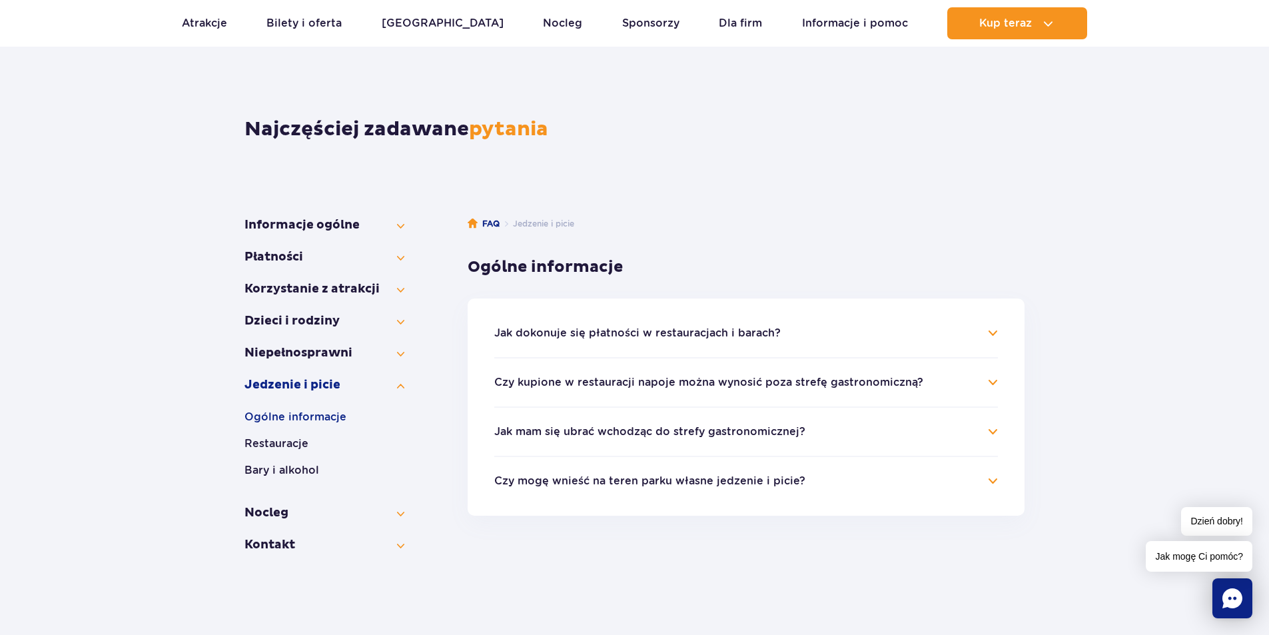
click at [834, 333] on h4 "Jak dokonuje się płatności w restauracjach i barach?" at bounding box center [746, 333] width 504 height 16
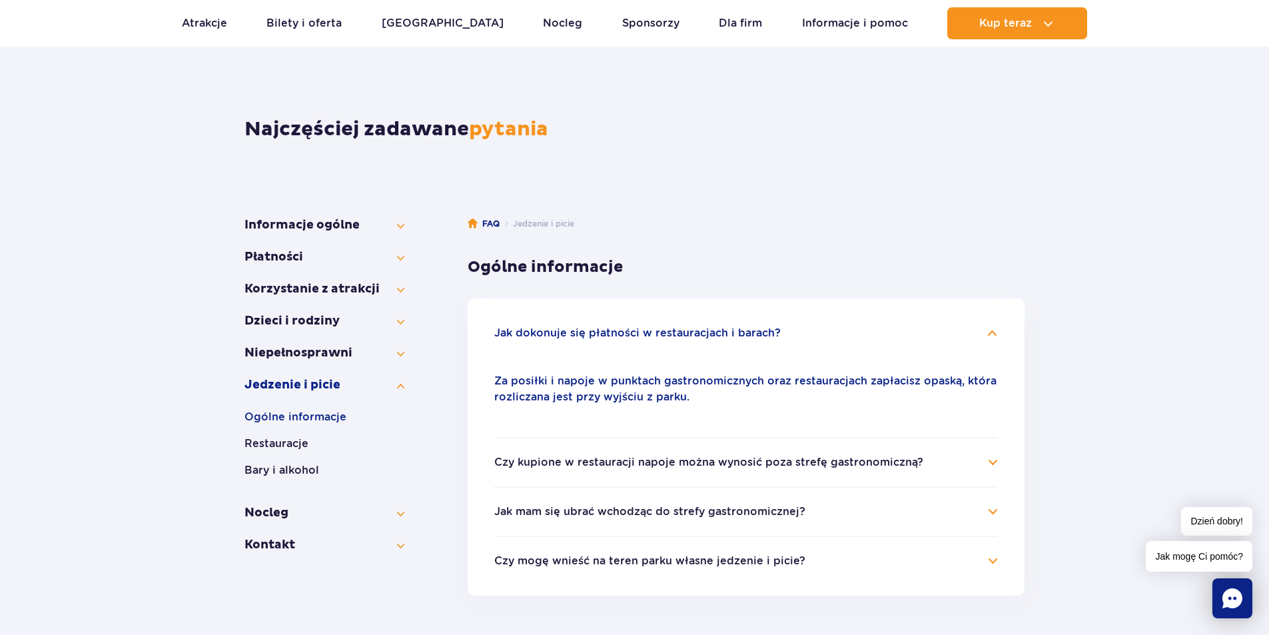
click at [947, 462] on h4 "Czy kupione w restauracji napoje można wynosić poza strefę gastronomiczną?" at bounding box center [746, 462] width 504 height 16
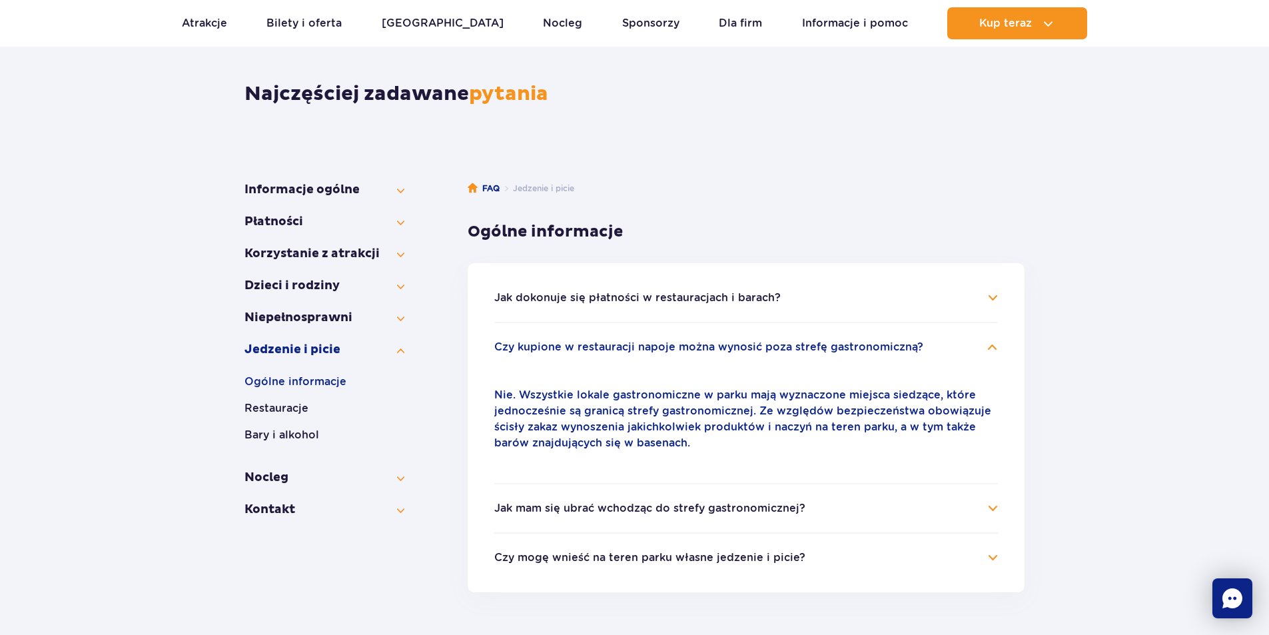
scroll to position [131, 0]
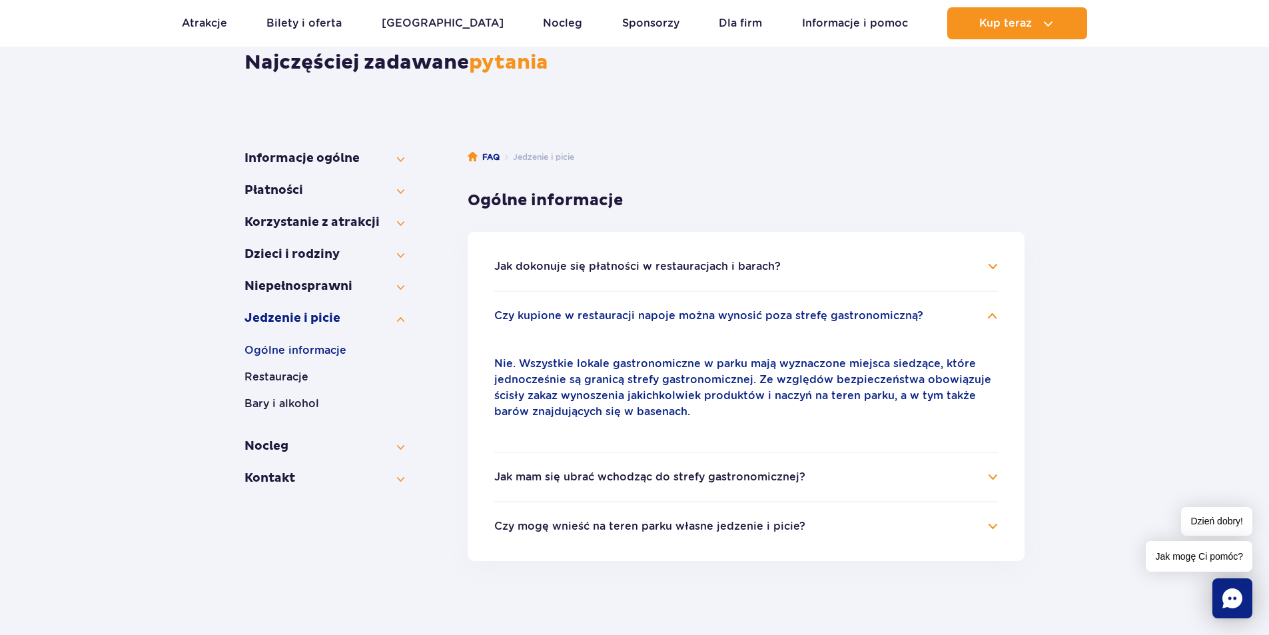
click at [854, 477] on h4 "Jak mam się ubrać wchodząc do strefy gastronomicznej?" at bounding box center [746, 477] width 504 height 16
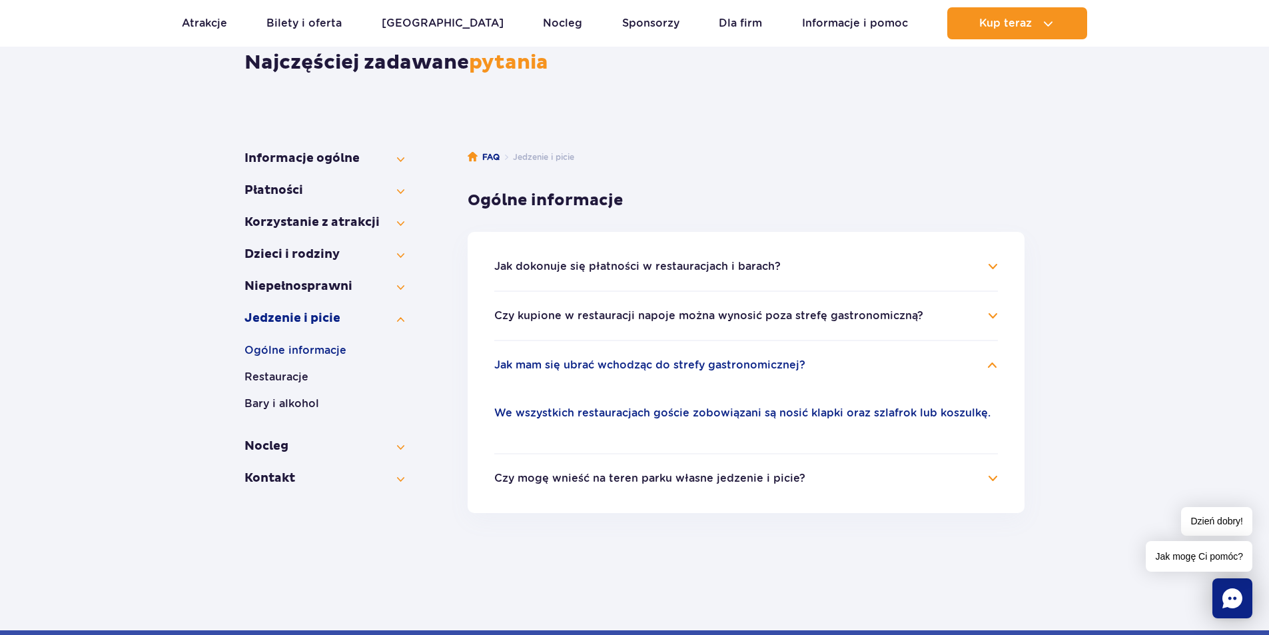
click at [859, 468] on li "Czy mogę wnieść na teren parku własne jedzenie i picie? Zgodnie z naszym regula…" at bounding box center [746, 469] width 504 height 33
click at [858, 472] on h4 "Czy mogę wnieść na teren parku własne jedzenie i picie?" at bounding box center [746, 478] width 504 height 16
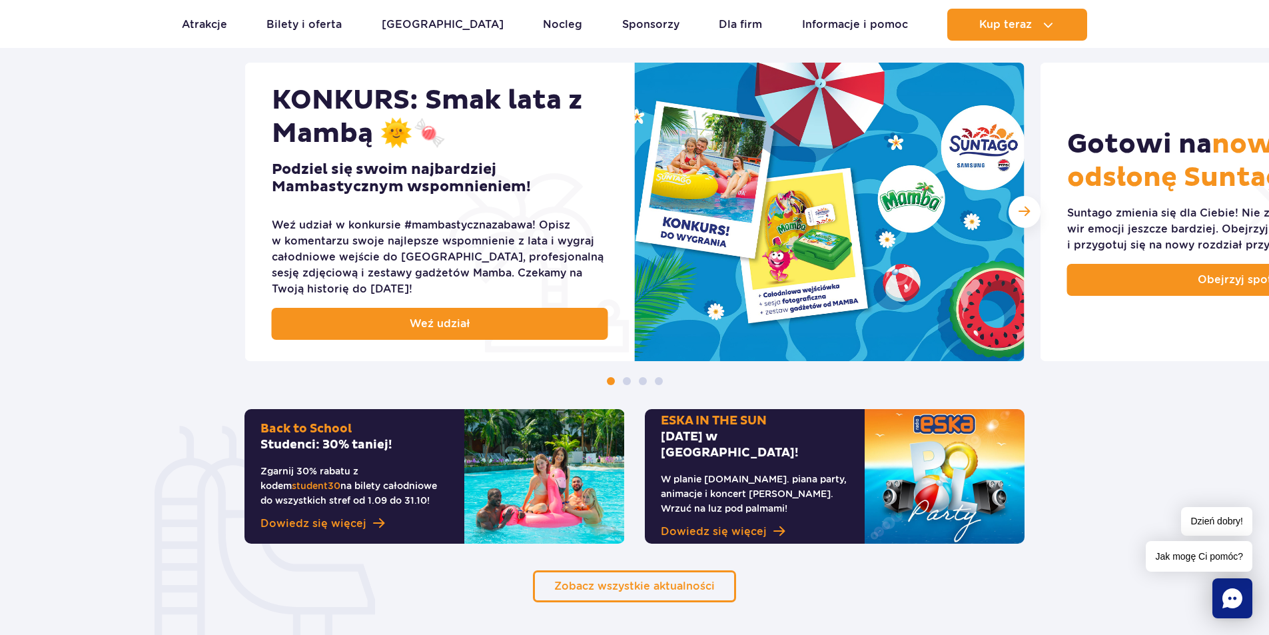
scroll to position [666, 0]
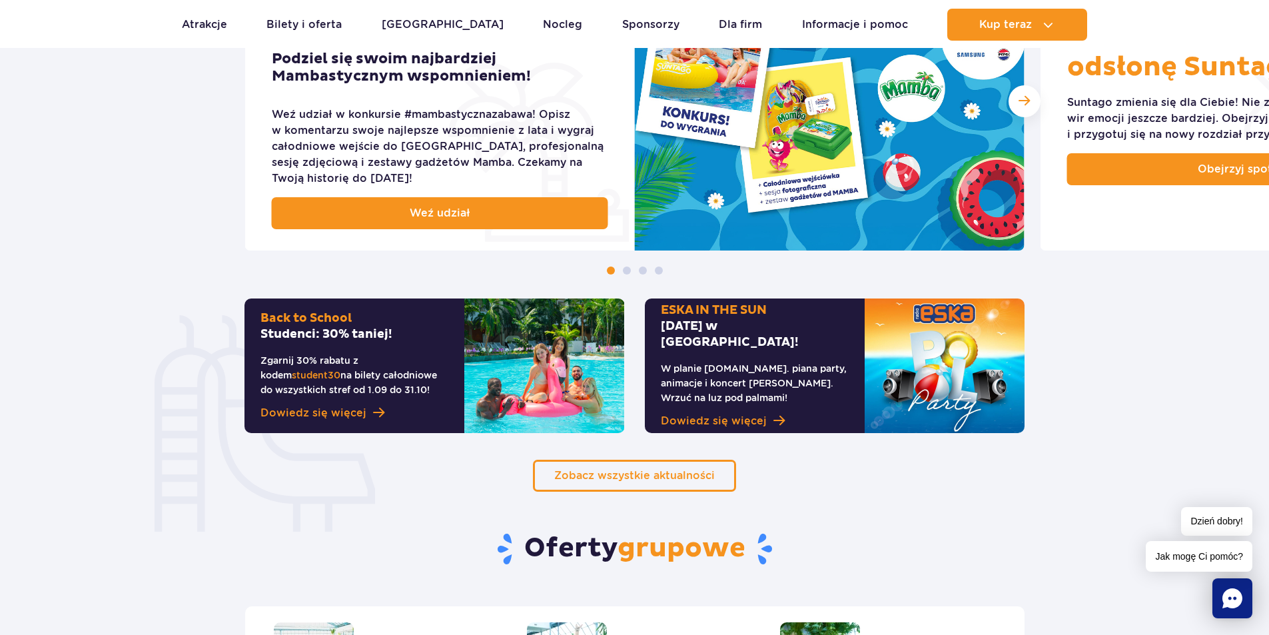
drag, startPoint x: 442, startPoint y: 356, endPoint x: 394, endPoint y: 353, distance: 48.7
click at [394, 353] on p "Zgarnij 30% rabatu z kodem student30 na bilety całodniowe do wszystkich stref o…" at bounding box center [354, 375] width 188 height 44
click at [369, 406] on link "Dowiedz się więcej" at bounding box center [354, 413] width 188 height 16
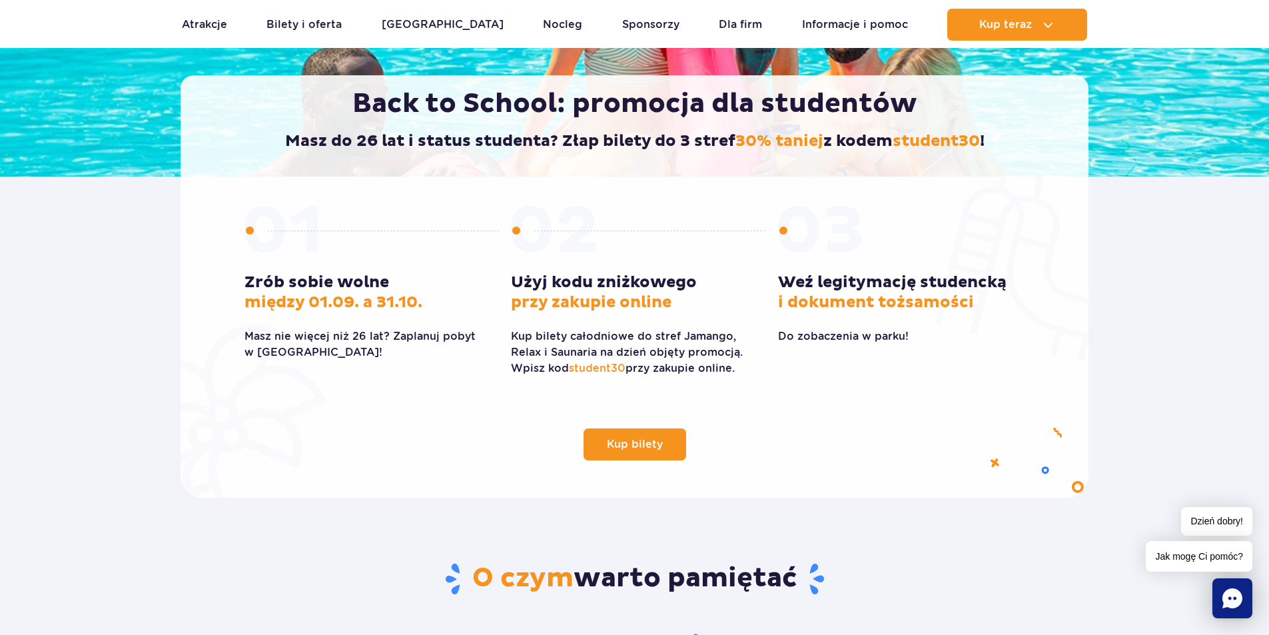
scroll to position [333, 0]
